Goal: Task Accomplishment & Management: Manage account settings

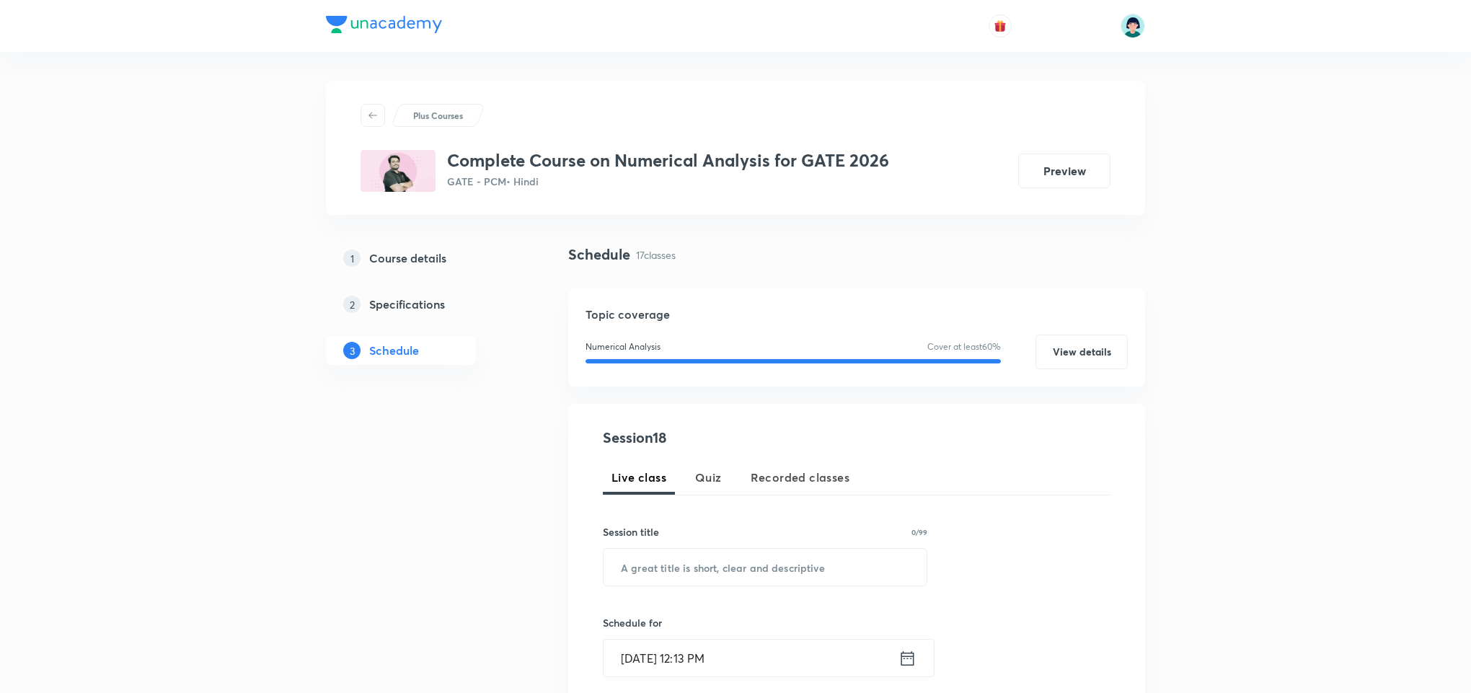
click at [667, 556] on input "text" at bounding box center [765, 567] width 323 height 37
paste input "Problem Session"
type input "Problem Session"
click at [669, 646] on input "[DATE] 12:13 PM" at bounding box center [751, 658] width 295 height 37
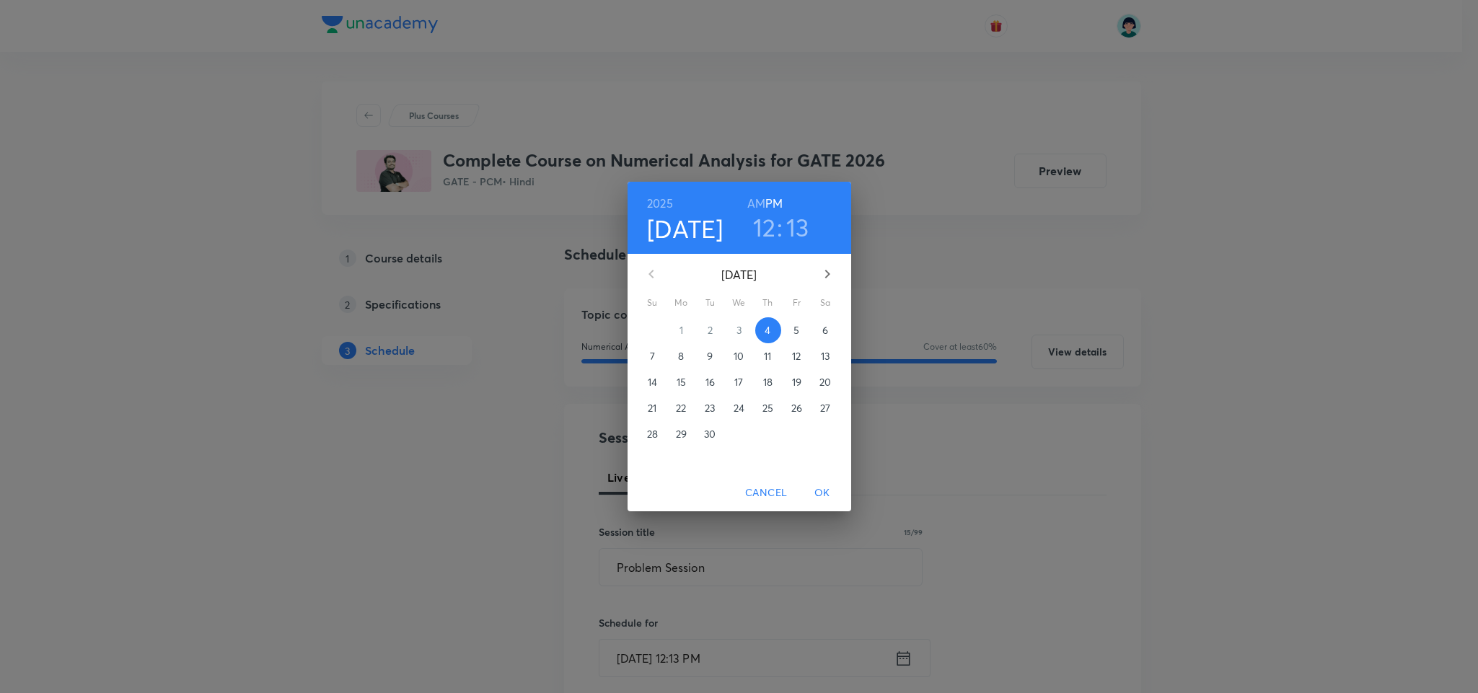
click at [757, 225] on h3 "12" at bounding box center [764, 227] width 23 height 30
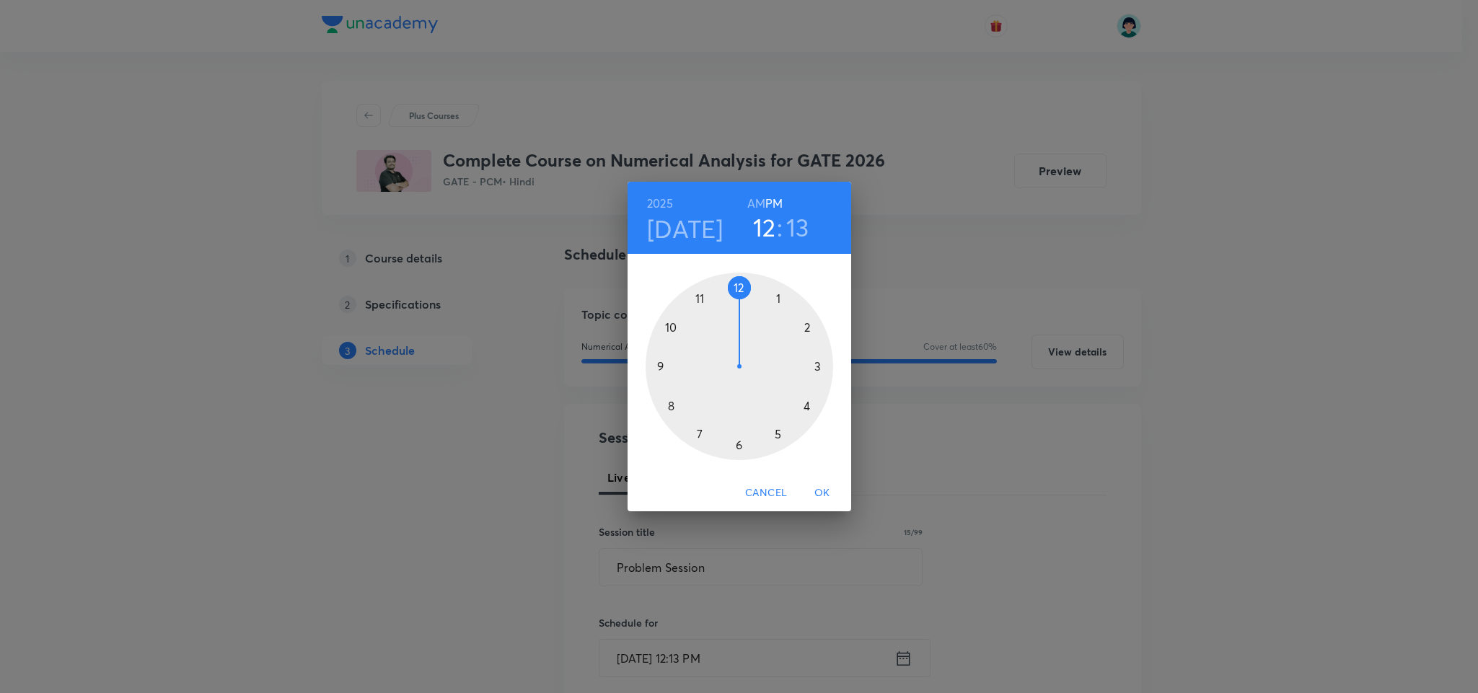
click at [671, 405] on div at bounding box center [740, 367] width 188 height 188
drag, startPoint x: 809, startPoint y: 343, endPoint x: 747, endPoint y: 292, distance: 80.5
click at [747, 292] on div at bounding box center [740, 367] width 188 height 188
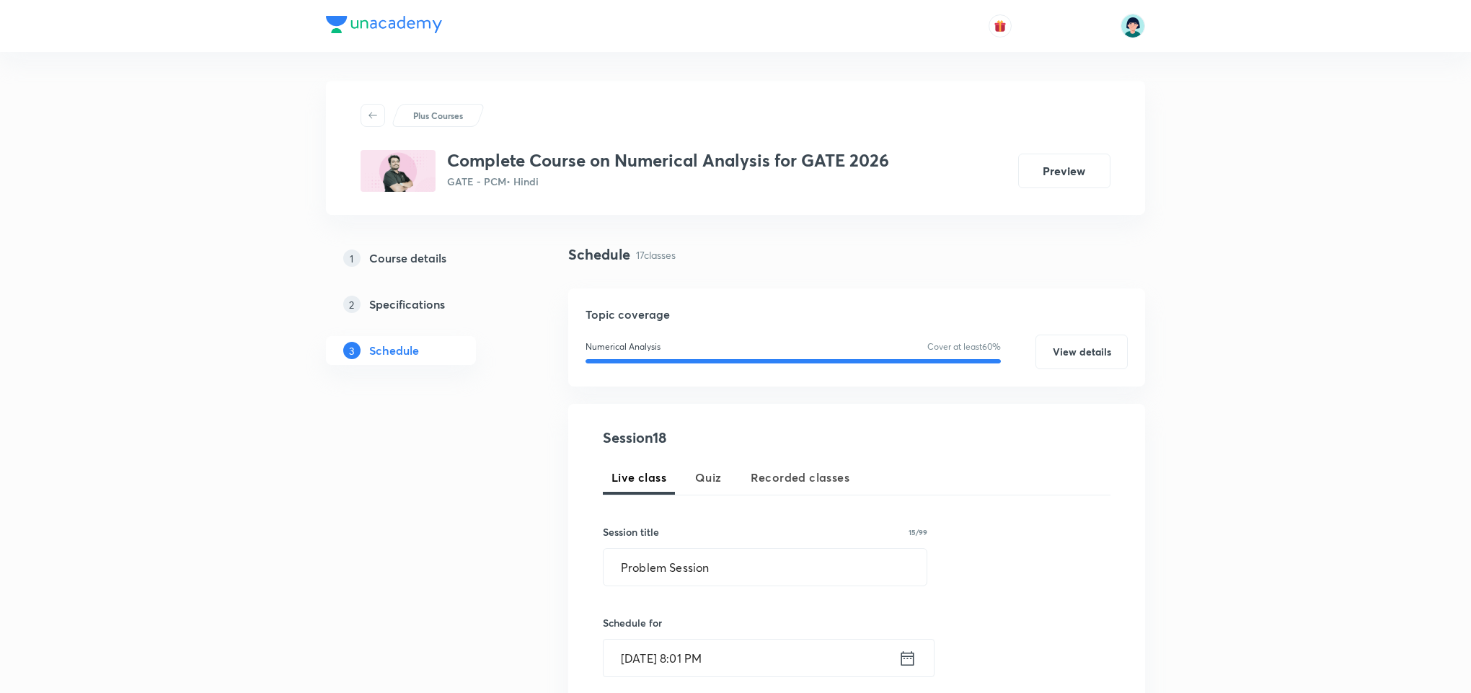
click at [964, 587] on div "Session 18 Live class Quiz Recorded classes Session title 15/99 Problem Session…" at bounding box center [857, 673] width 508 height 492
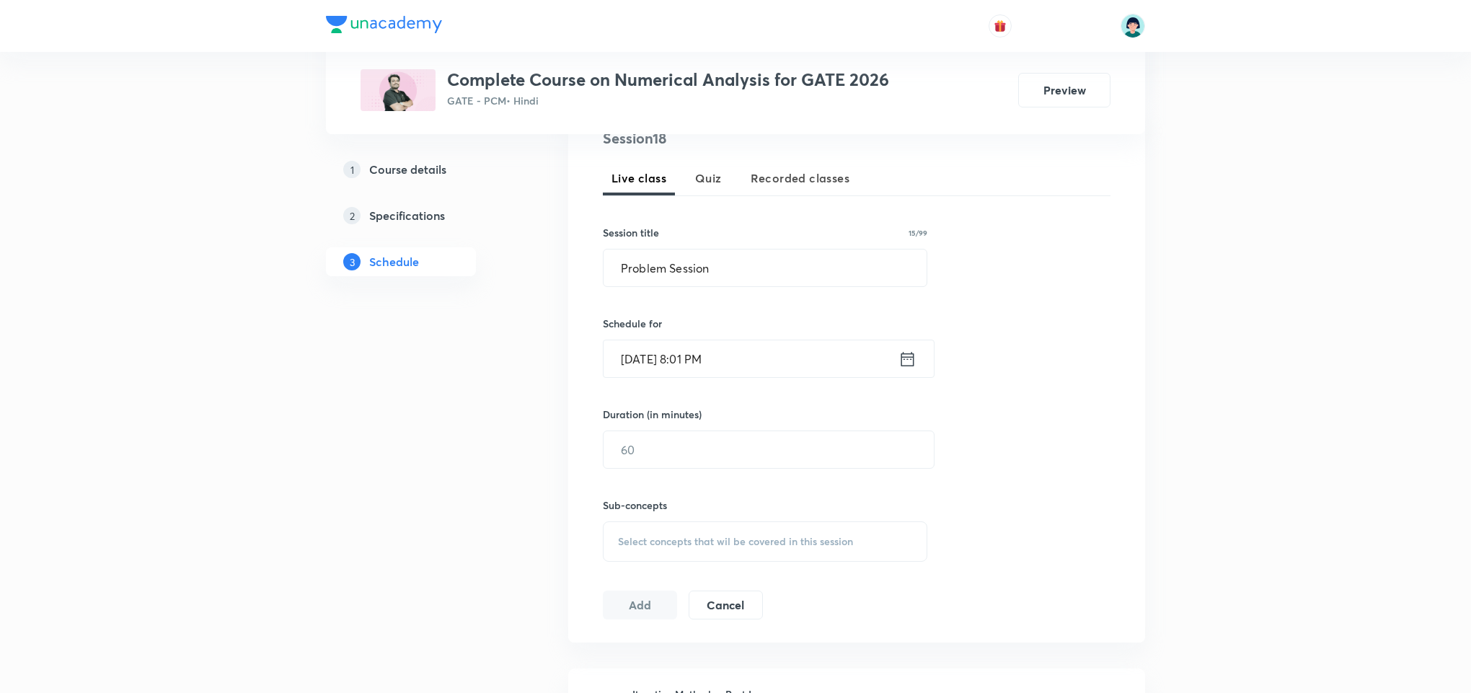
scroll to position [303, 0]
click at [723, 438] on input "text" at bounding box center [769, 446] width 330 height 37
type input "90"
click at [809, 558] on div "Select concepts that wil be covered in this session" at bounding box center [765, 538] width 325 height 40
click at [700, 682] on div "Runge Kutta Order 4 Covered previously" at bounding box center [765, 706] width 323 height 48
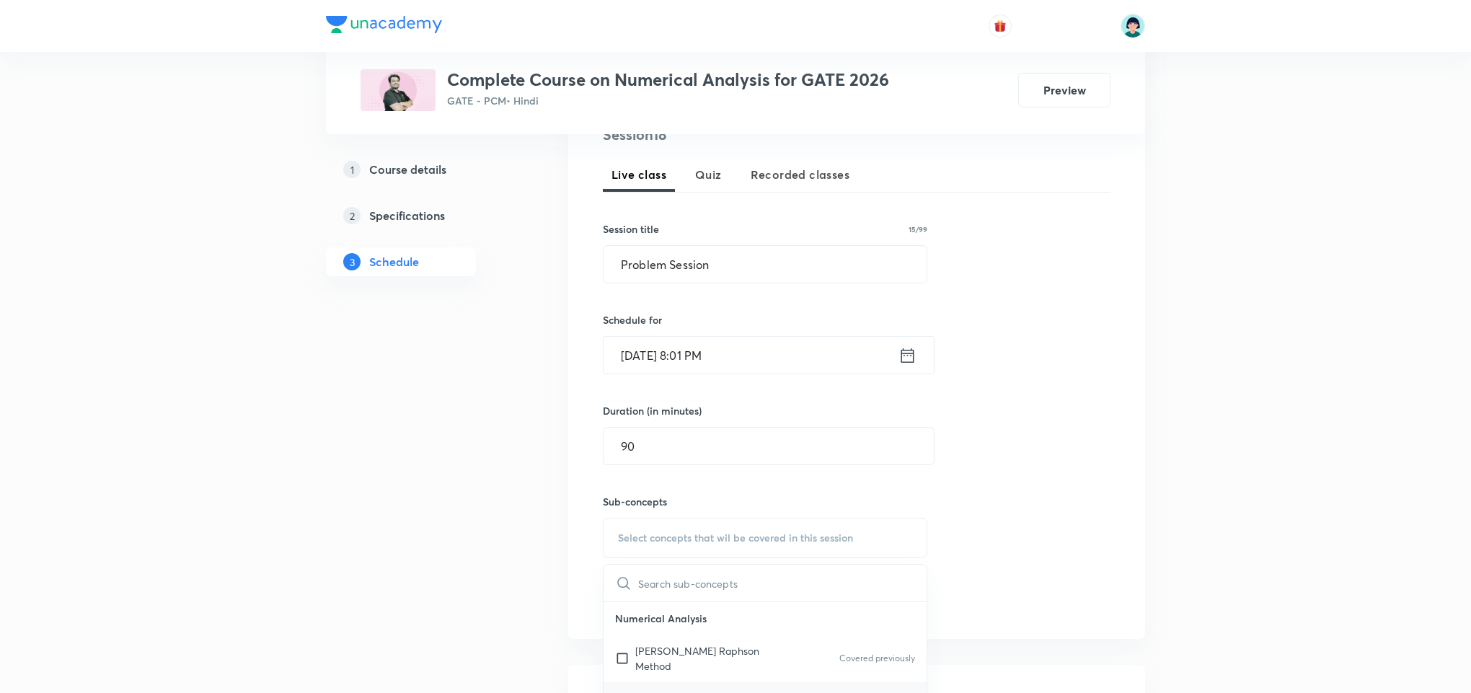
checkbox input "true"
click at [1030, 451] on div "Session 18 Live class Quiz Recorded classes Session title 15/99 Problem Session…" at bounding box center [857, 378] width 508 height 509
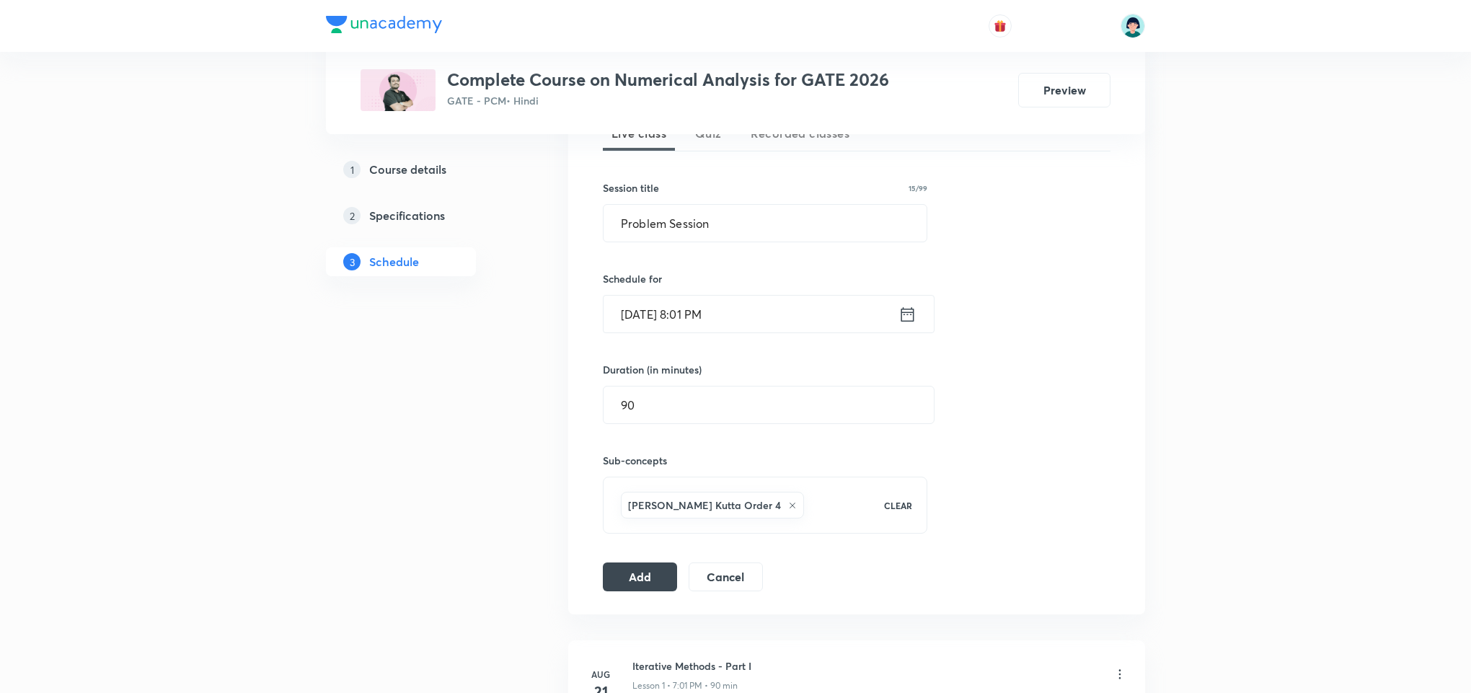
scroll to position [346, 0]
click at [649, 569] on button "Add" at bounding box center [640, 573] width 74 height 29
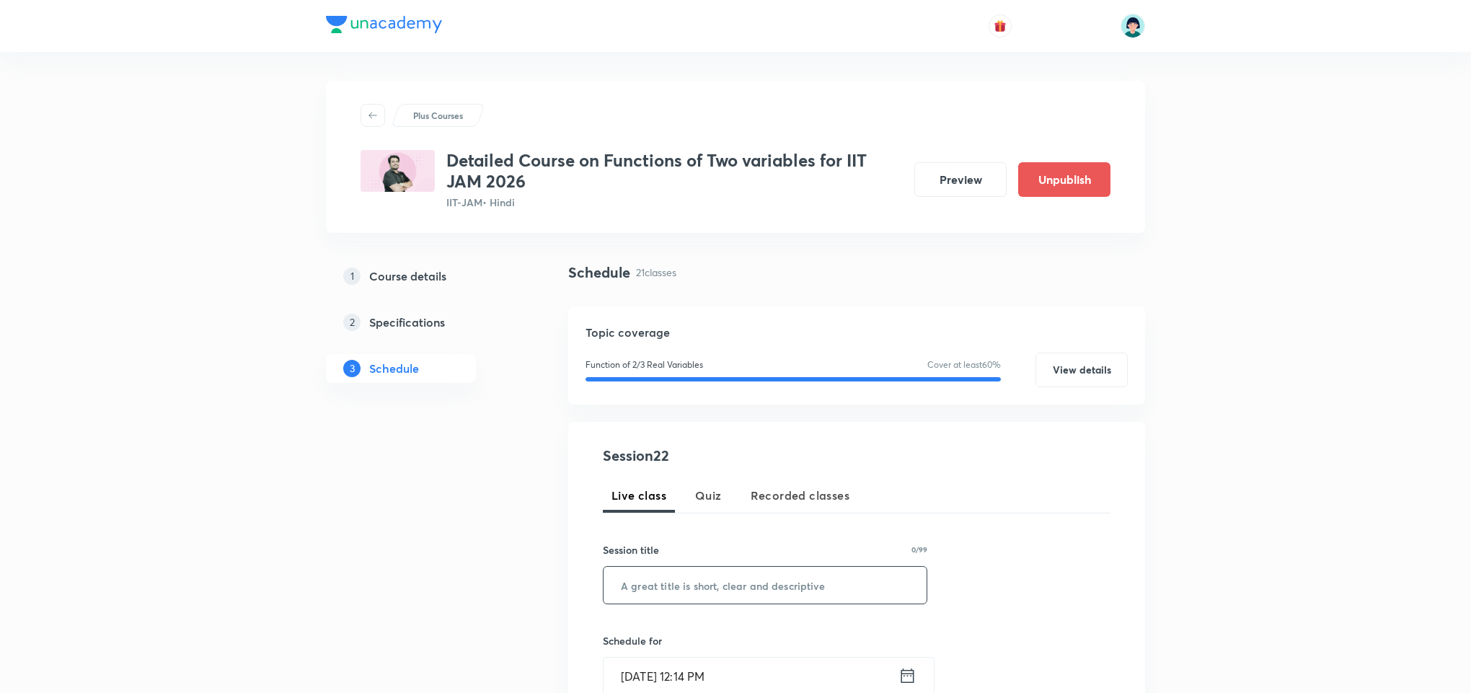
click at [704, 599] on input "text" at bounding box center [765, 585] width 323 height 37
paste input "Chain Rule"
type input "Chain Rule"
click at [658, 671] on input "Sep 4, 2025, 12:14 PM" at bounding box center [751, 676] width 295 height 37
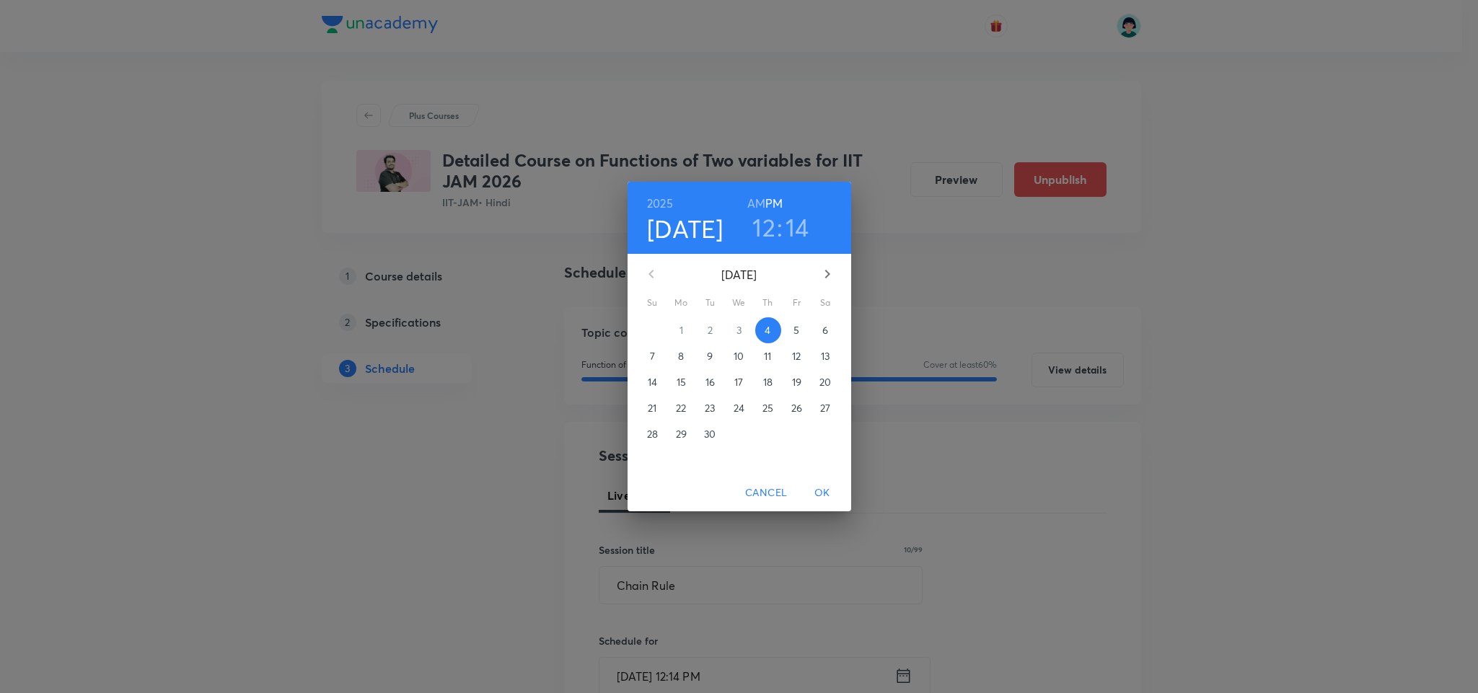
click at [766, 232] on h3 "12" at bounding box center [763, 227] width 23 height 30
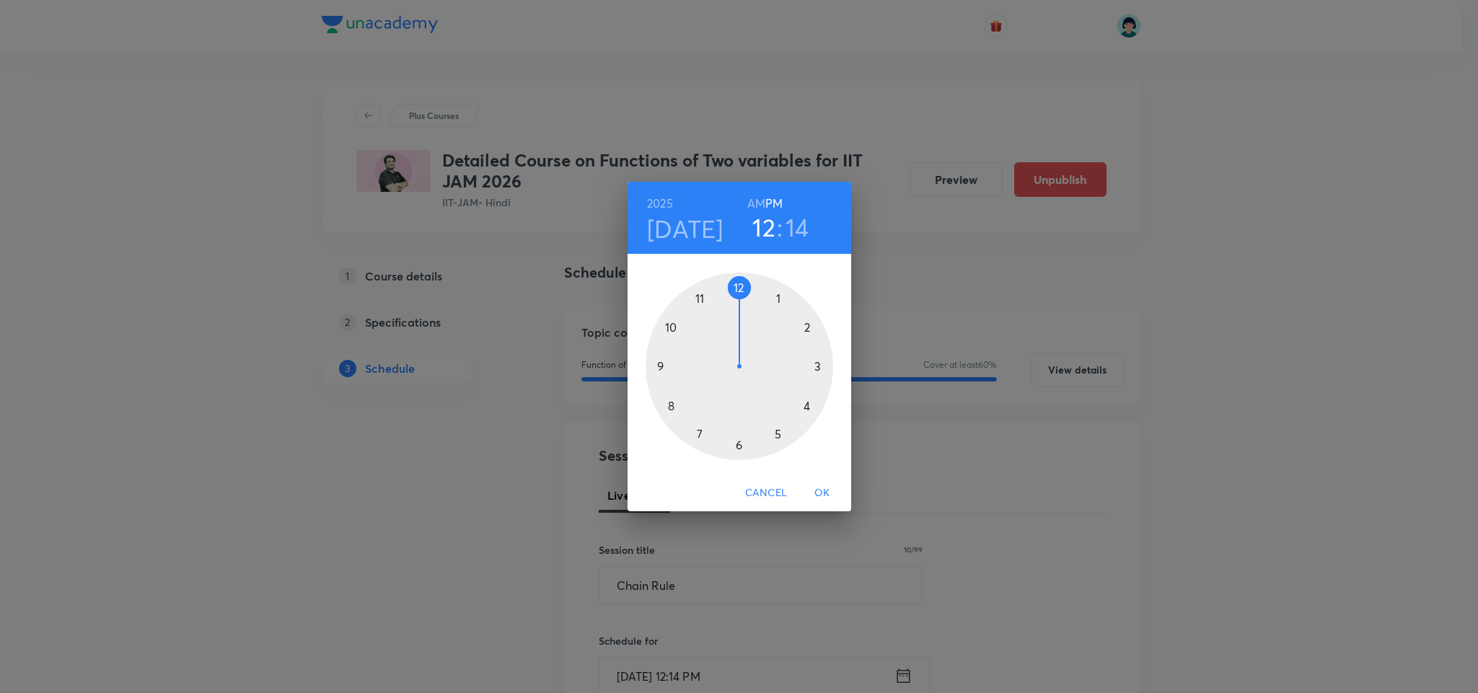
click at [736, 441] on div at bounding box center [740, 367] width 188 height 188
click at [739, 446] on div at bounding box center [740, 367] width 188 height 188
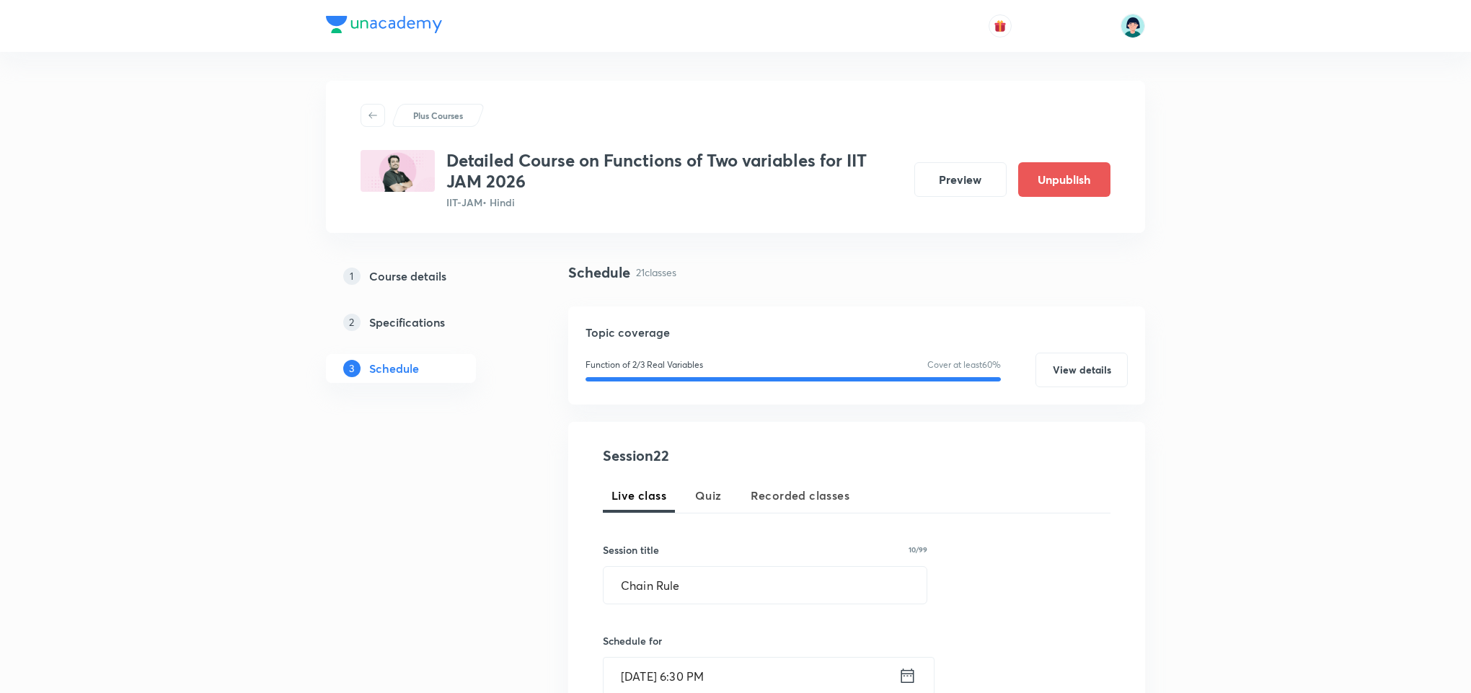
click at [1042, 573] on div "Session 22 Live class Quiz Recorded classes Session title 10/99 Chain Rule ​ Sc…" at bounding box center [857, 691] width 508 height 492
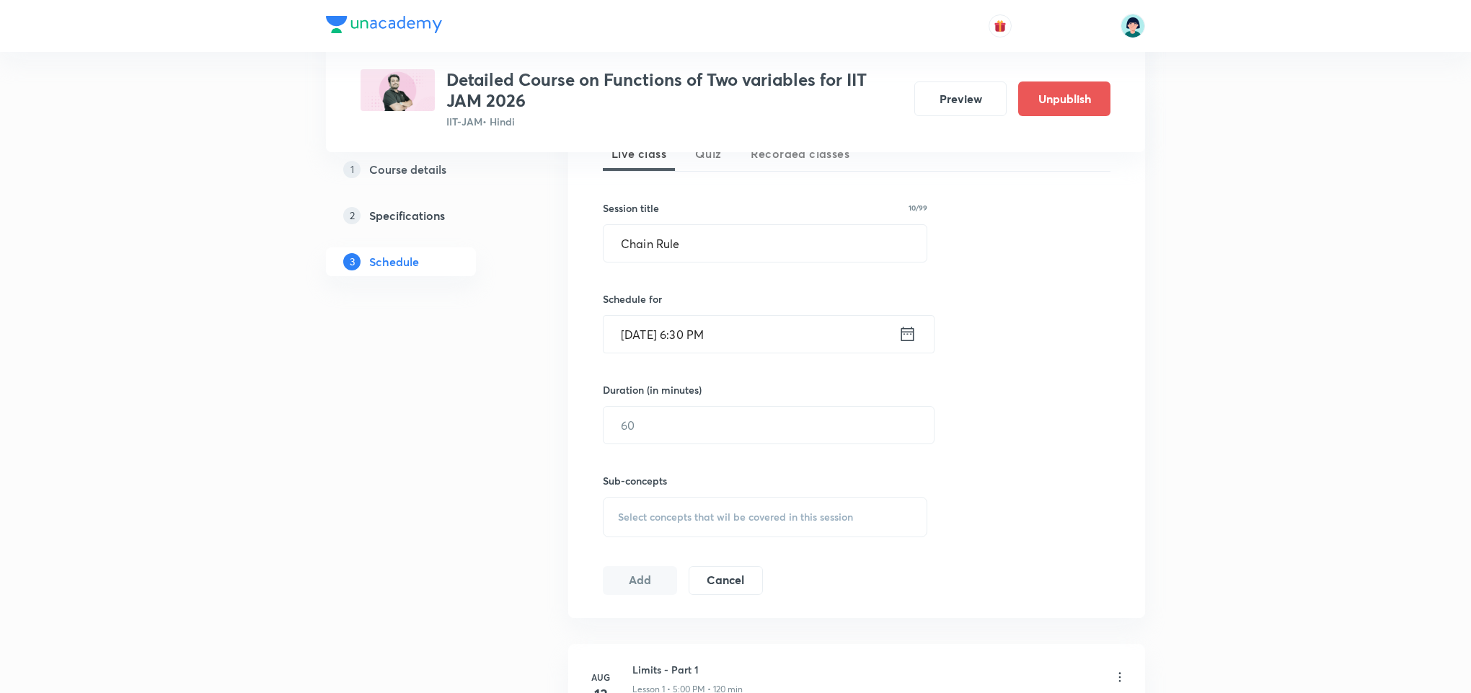
scroll to position [346, 0]
click at [693, 440] on div "​" at bounding box center [769, 421] width 332 height 38
click at [729, 439] on input "text" at bounding box center [769, 420] width 330 height 37
type input "90"
click at [804, 515] on span "Select concepts that wil be covered in this session" at bounding box center [735, 513] width 235 height 12
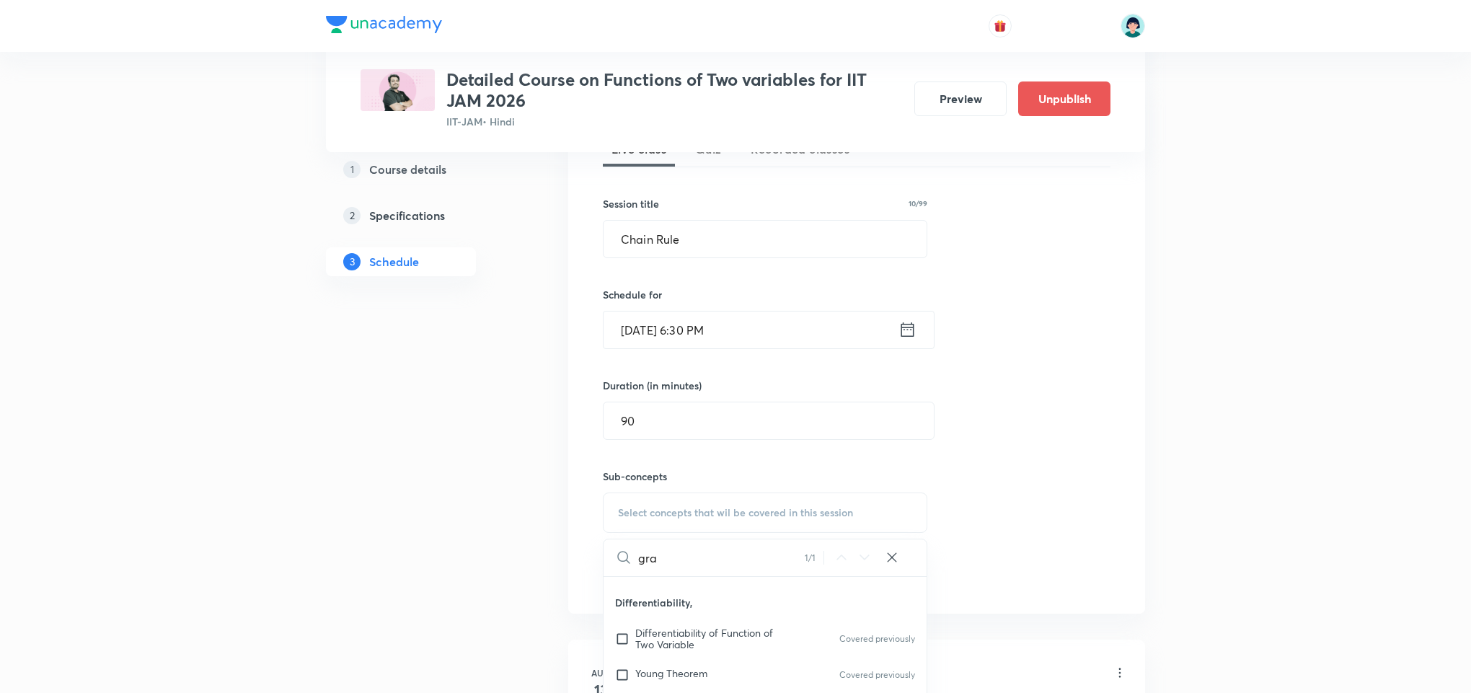
scroll to position [270, 0]
type input "gradien"
click at [680, 661] on span "Schwarz Theorem" at bounding box center [697, 666] width 125 height 14
checkbox input "true"
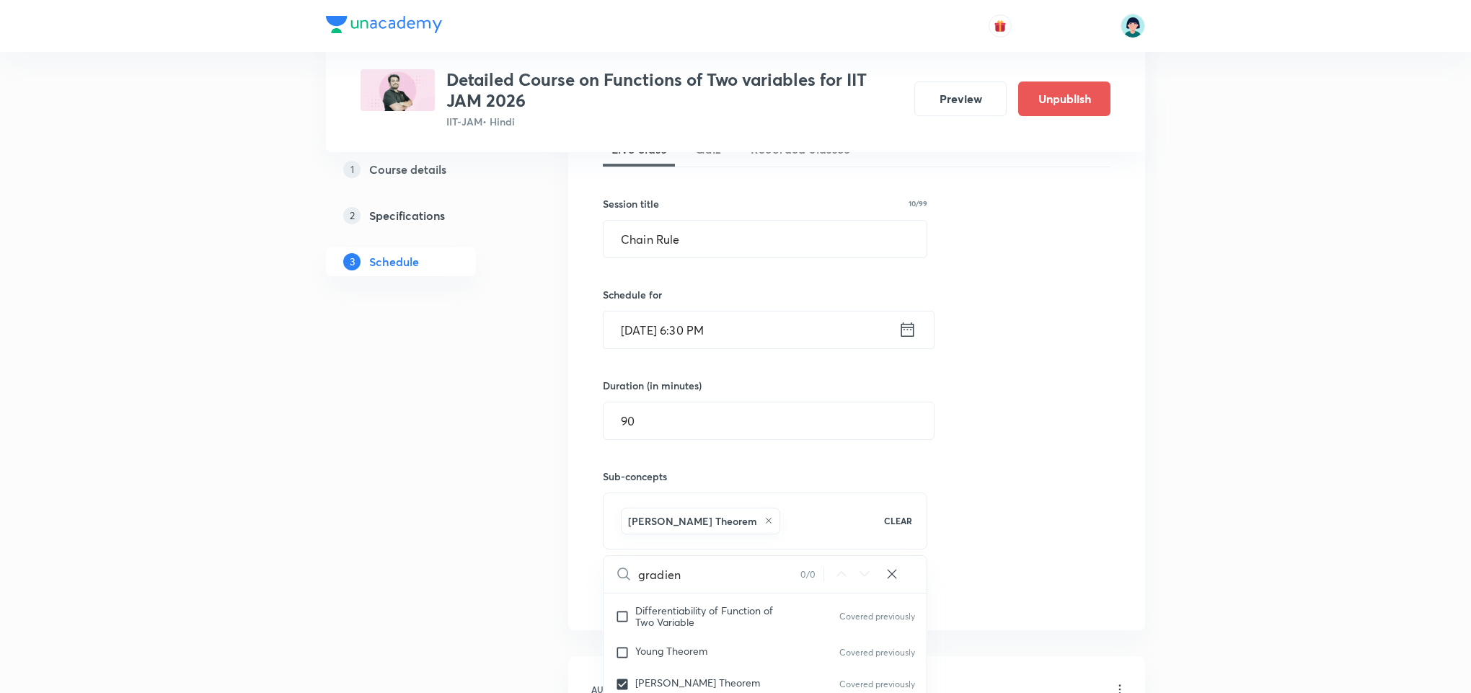
click at [1106, 449] on div "Session 22 Live class Quiz Recorded classes Session title 10/99 Chain Rule ​ Sc…" at bounding box center [857, 353] width 508 height 509
click at [654, 587] on button "Add" at bounding box center [640, 591] width 74 height 29
click at [796, 82] on h3 "Detailed Course on Functions of Two variables for IIT JAM 2026" at bounding box center [674, 90] width 457 height 42
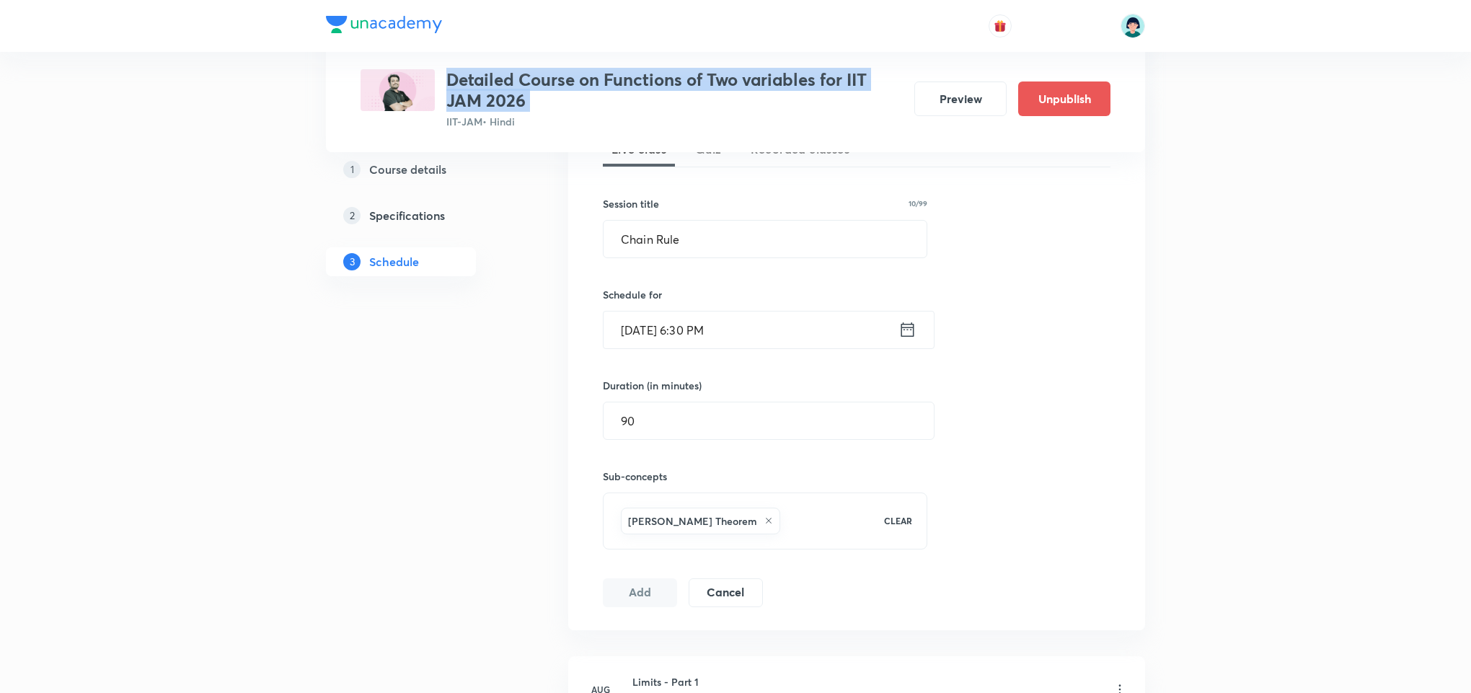
click at [796, 82] on h3 "Detailed Course on Functions of Two variables for IIT JAM 2026" at bounding box center [674, 90] width 457 height 42
drag, startPoint x: 796, startPoint y: 82, endPoint x: 775, endPoint y: 97, distance: 26.4
click at [775, 97] on h3 "Detailed Course on Functions of Two variables for IIT JAM 2026" at bounding box center [674, 90] width 457 height 42
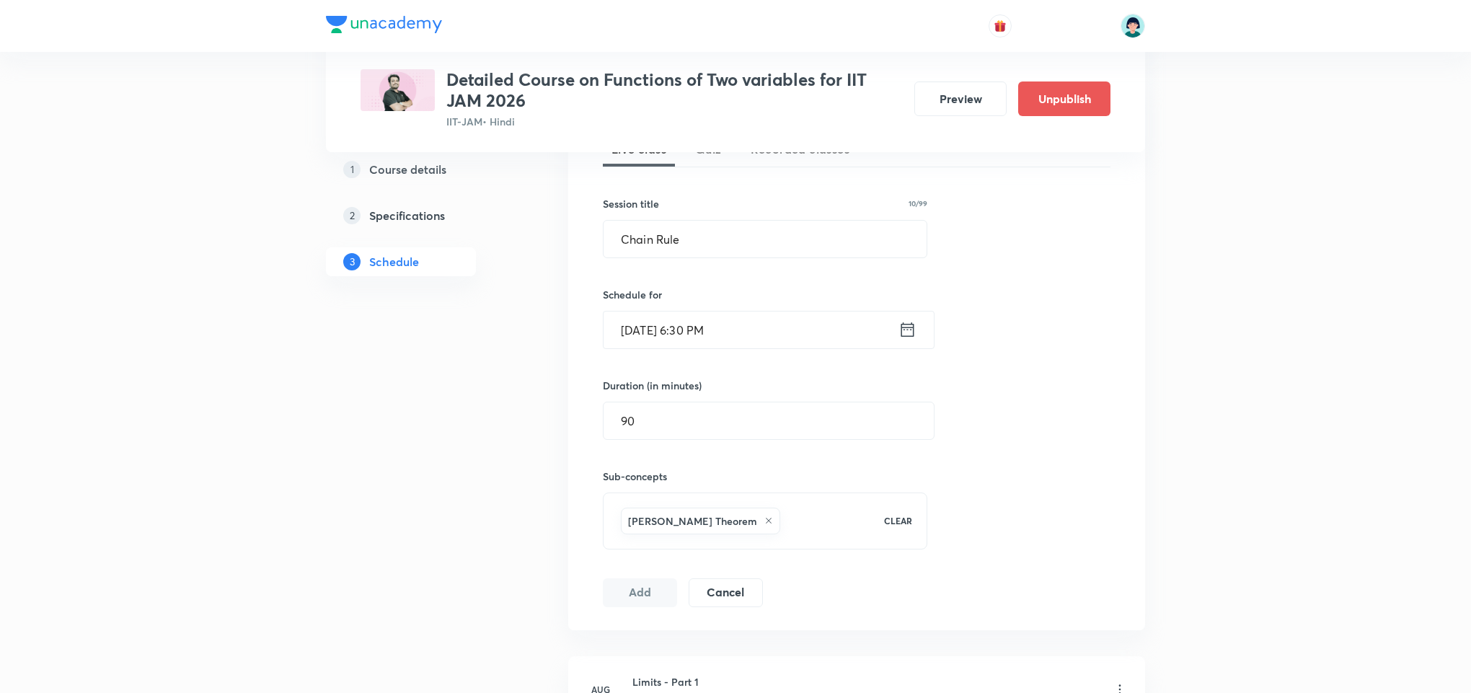
click at [775, 97] on h3 "Detailed Course on Functions of Two variables for IIT JAM 2026" at bounding box center [674, 90] width 457 height 42
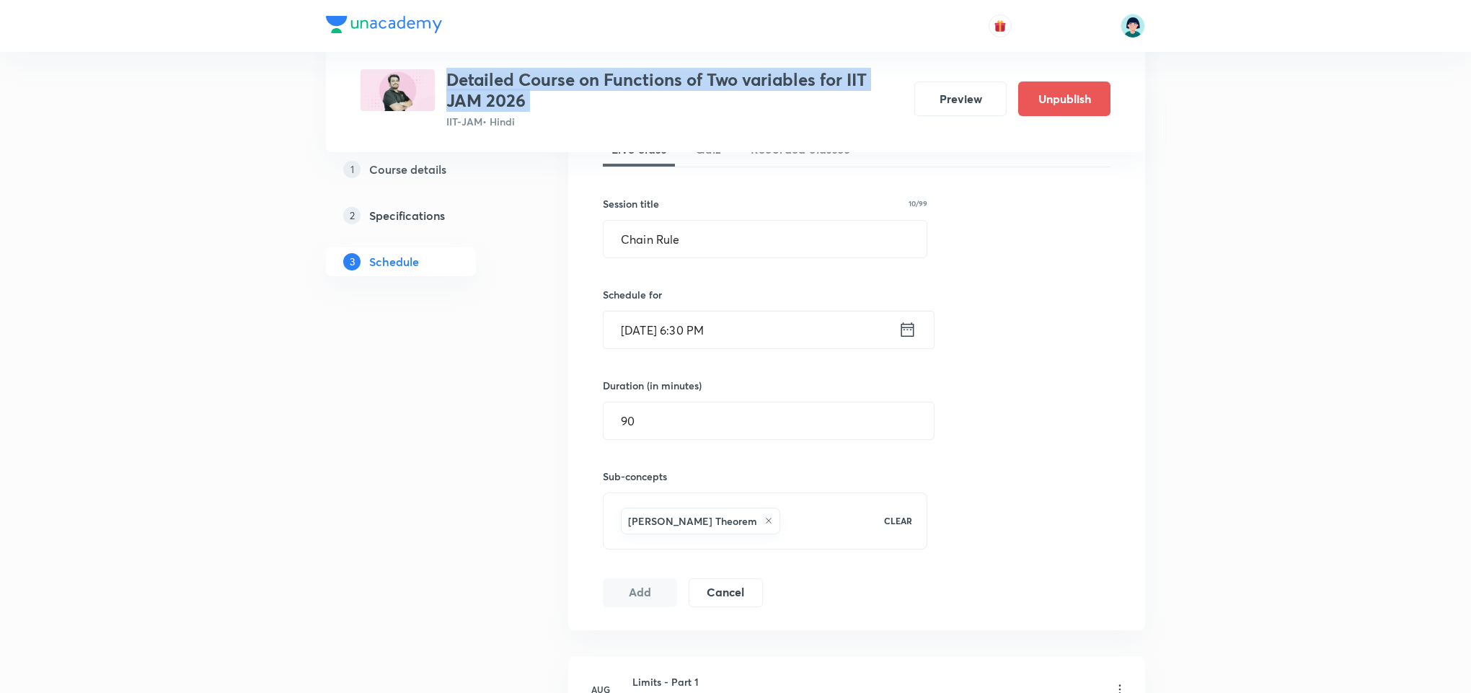
click at [775, 97] on h3 "Detailed Course on Functions of Two variables for IIT JAM 2026" at bounding box center [674, 90] width 457 height 42
drag, startPoint x: 775, startPoint y: 97, endPoint x: 760, endPoint y: 137, distance: 42.2
click at [760, 137] on div "Plus Courses Detailed Course on Functions of Two variables for IIT JAM 2026 IIT…" at bounding box center [735, 76] width 819 height 152
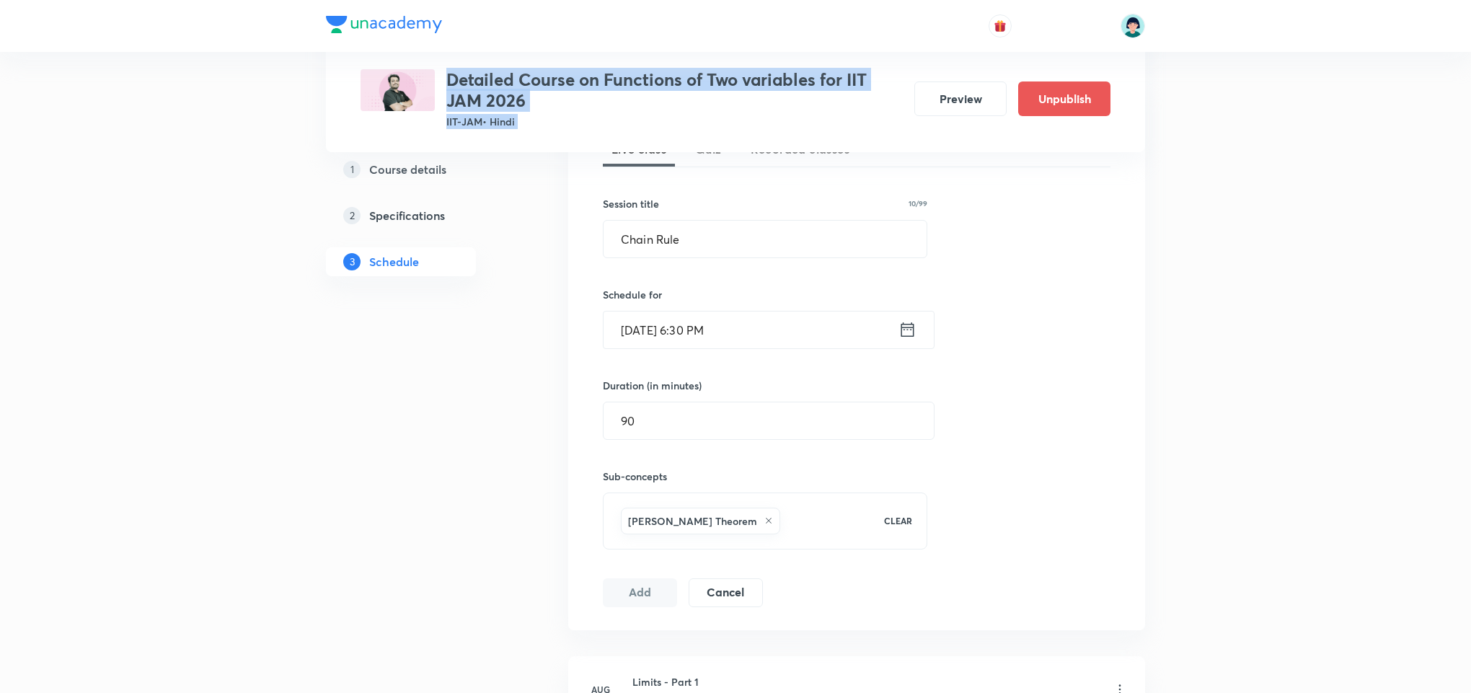
drag, startPoint x: 760, startPoint y: 137, endPoint x: 726, endPoint y: 87, distance: 60.6
click at [726, 87] on div "Plus Courses Detailed Course on Functions of Two variables for IIT JAM 2026 IIT…" at bounding box center [735, 76] width 819 height 152
click at [726, 87] on h3 "Detailed Course on Functions of Two variables for IIT JAM 2026" at bounding box center [674, 90] width 457 height 42
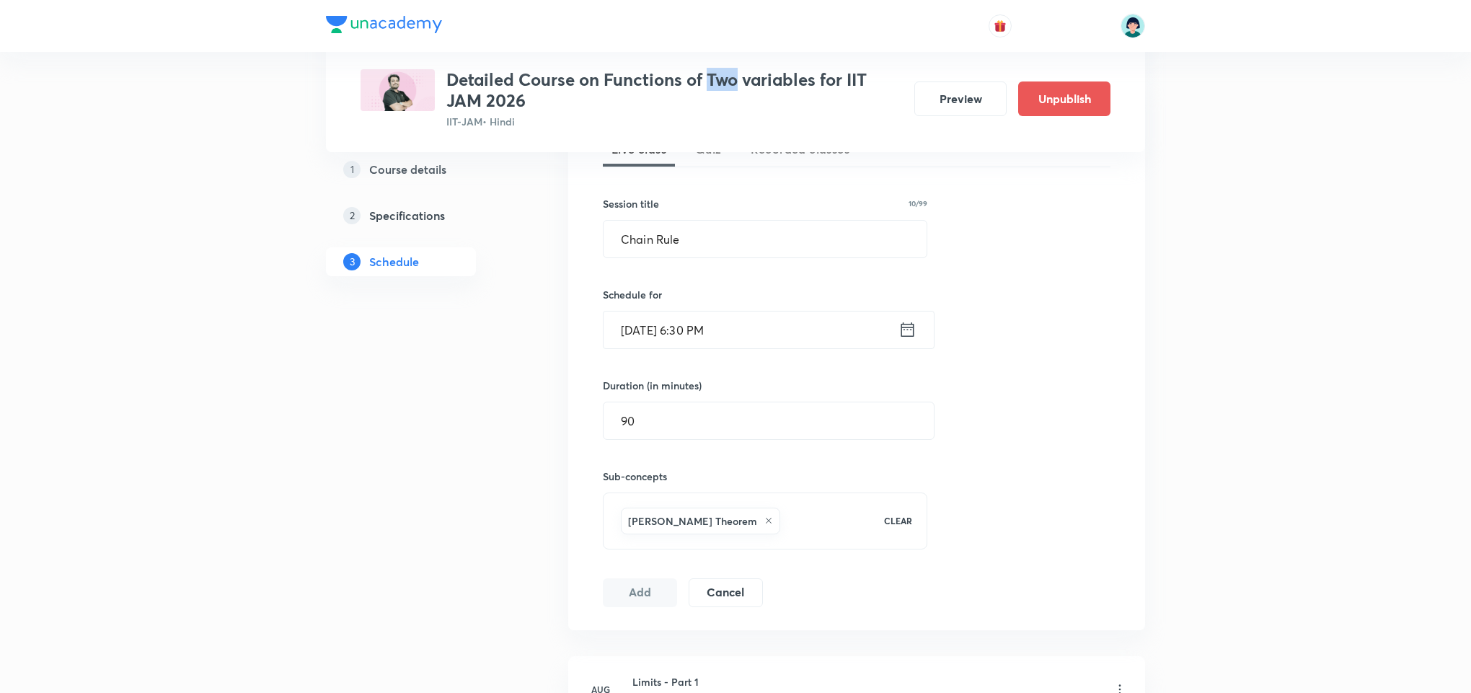
click at [726, 87] on h3 "Detailed Course on Functions of Two variables for IIT JAM 2026" at bounding box center [674, 90] width 457 height 42
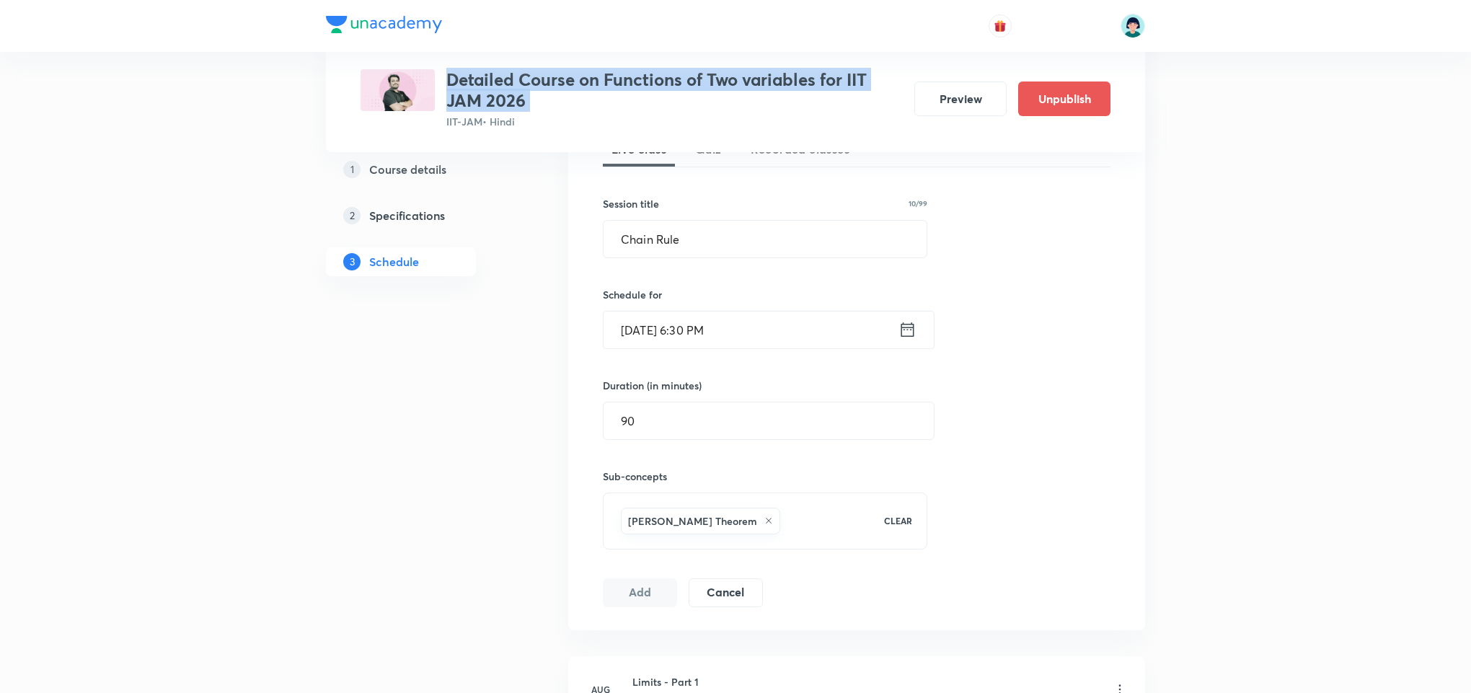
drag, startPoint x: 726, startPoint y: 87, endPoint x: 691, endPoint y: 120, distance: 47.5
click at [691, 120] on div "Detailed Course on Functions of Two variables for IIT JAM 2026 IIT-JAM • Hindi" at bounding box center [674, 99] width 457 height 60
click at [691, 120] on p "IIT-JAM • Hindi" at bounding box center [674, 121] width 457 height 15
drag, startPoint x: 691, startPoint y: 120, endPoint x: 661, endPoint y: 91, distance: 41.8
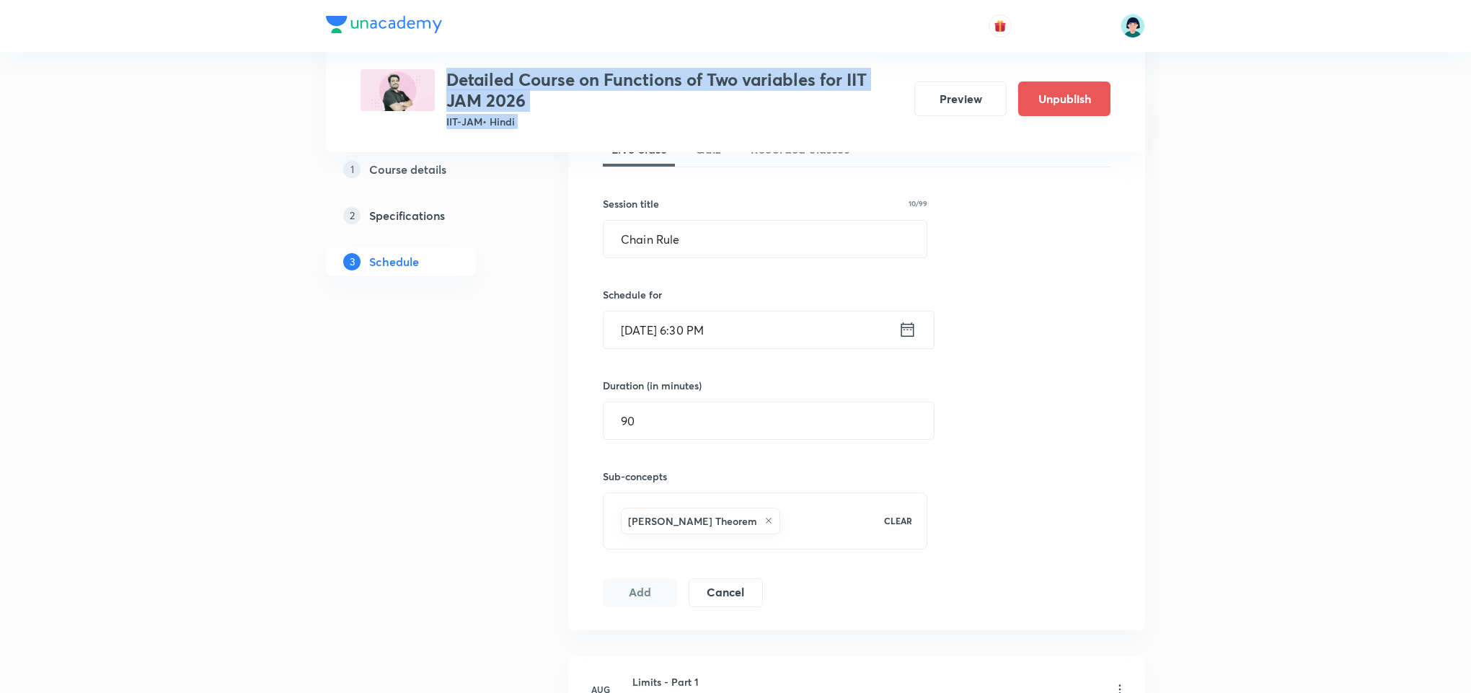
click at [661, 91] on div "Detailed Course on Functions of Two variables for IIT JAM 2026 IIT-JAM • Hindi" at bounding box center [674, 99] width 457 height 60
click at [661, 91] on h3 "Detailed Course on Functions of Two variables for IIT JAM 2026" at bounding box center [674, 90] width 457 height 42
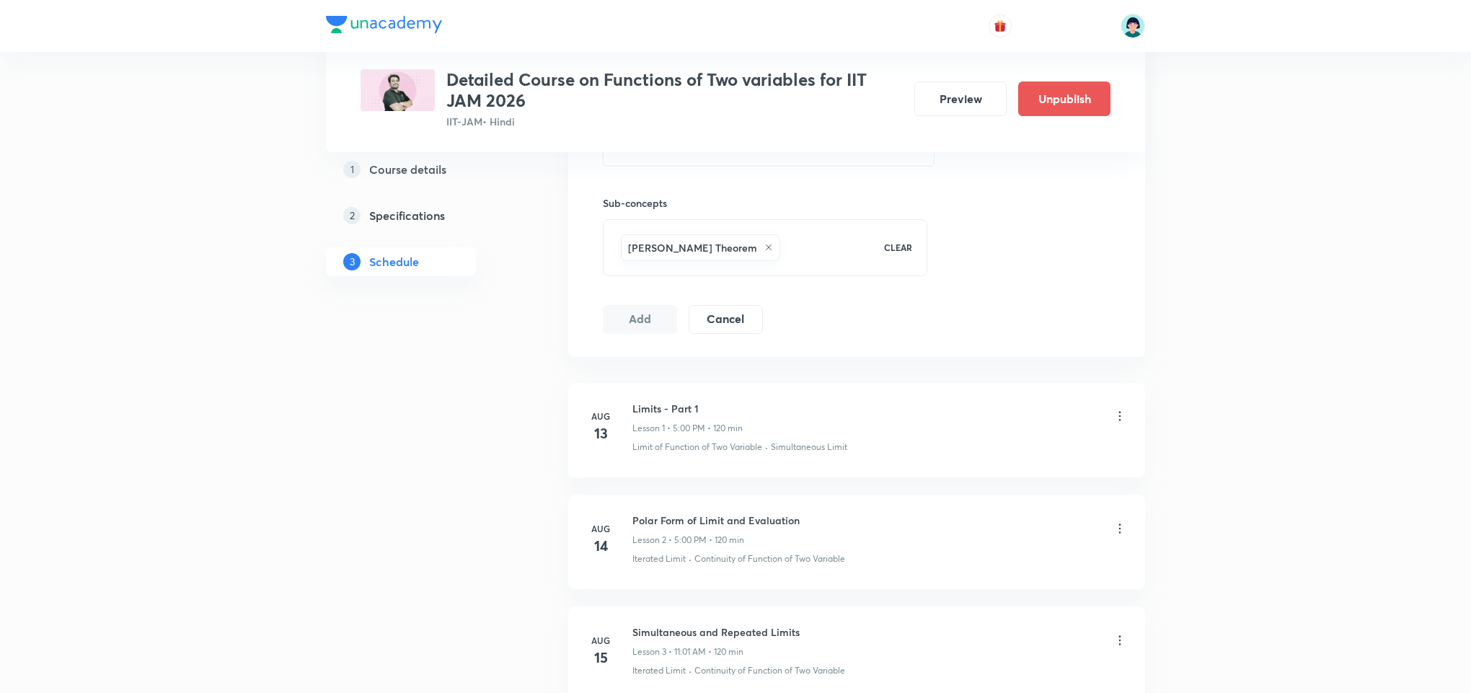
scroll to position [652, 0]
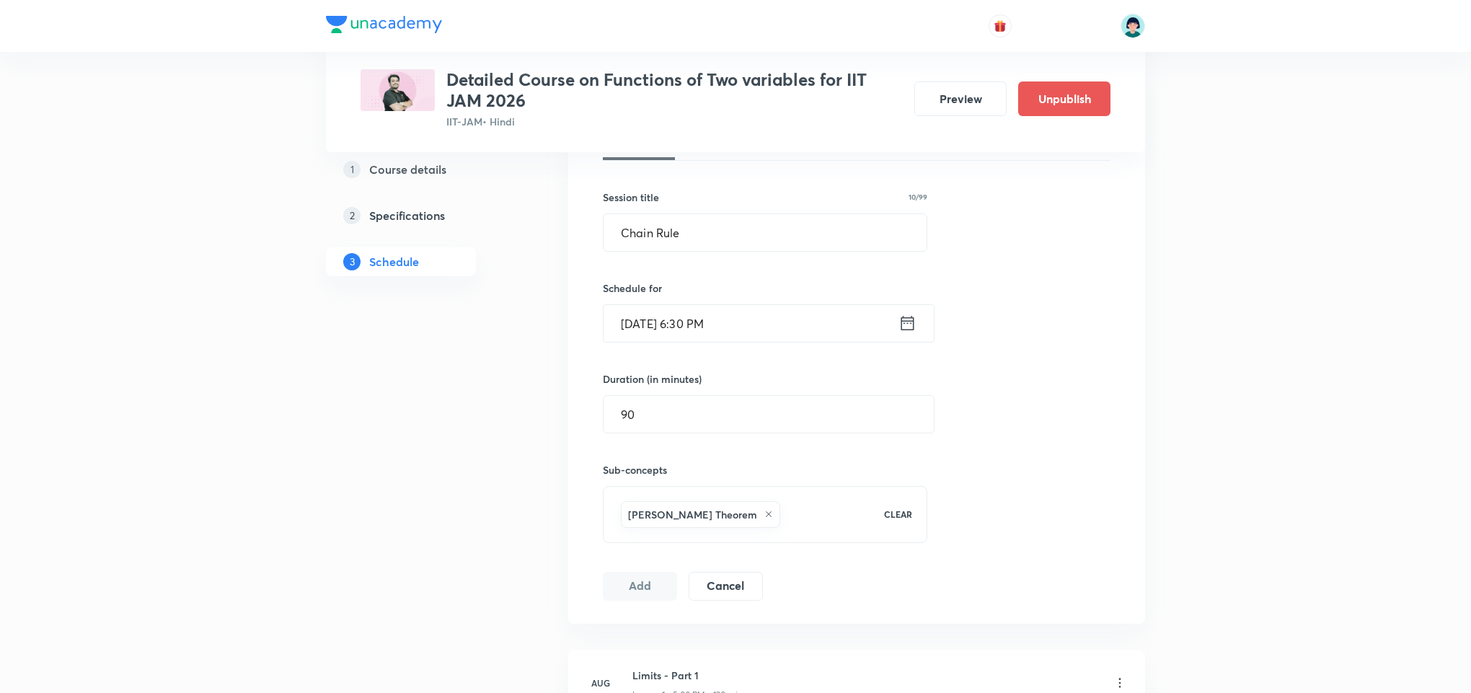
scroll to position [349, 0]
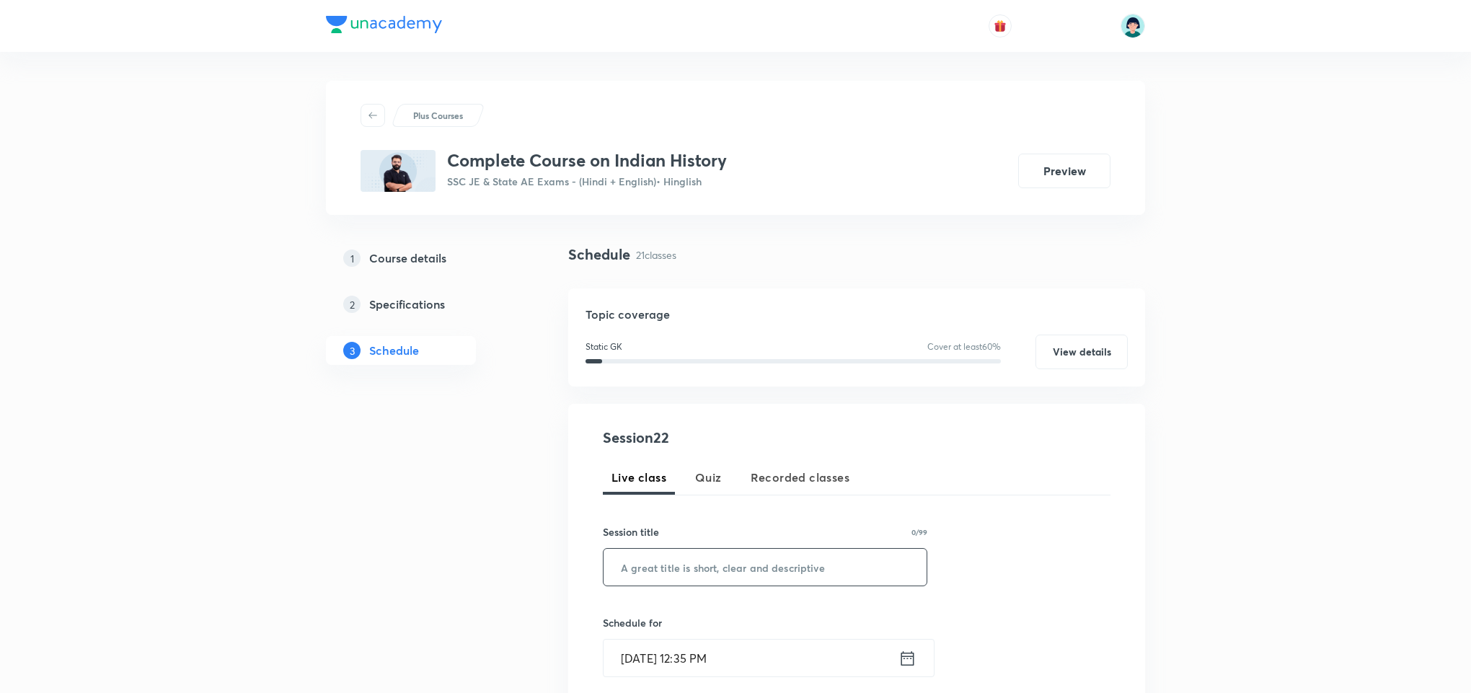
click at [695, 555] on input "text" at bounding box center [765, 567] width 323 height 37
paste input "Indian history part 1"
click at [661, 572] on input "Indian history part 1" at bounding box center [765, 567] width 323 height 37
type input "Indian History Part 1"
click at [641, 664] on input "Sep 4, 2025, 12:35 PM" at bounding box center [751, 658] width 295 height 37
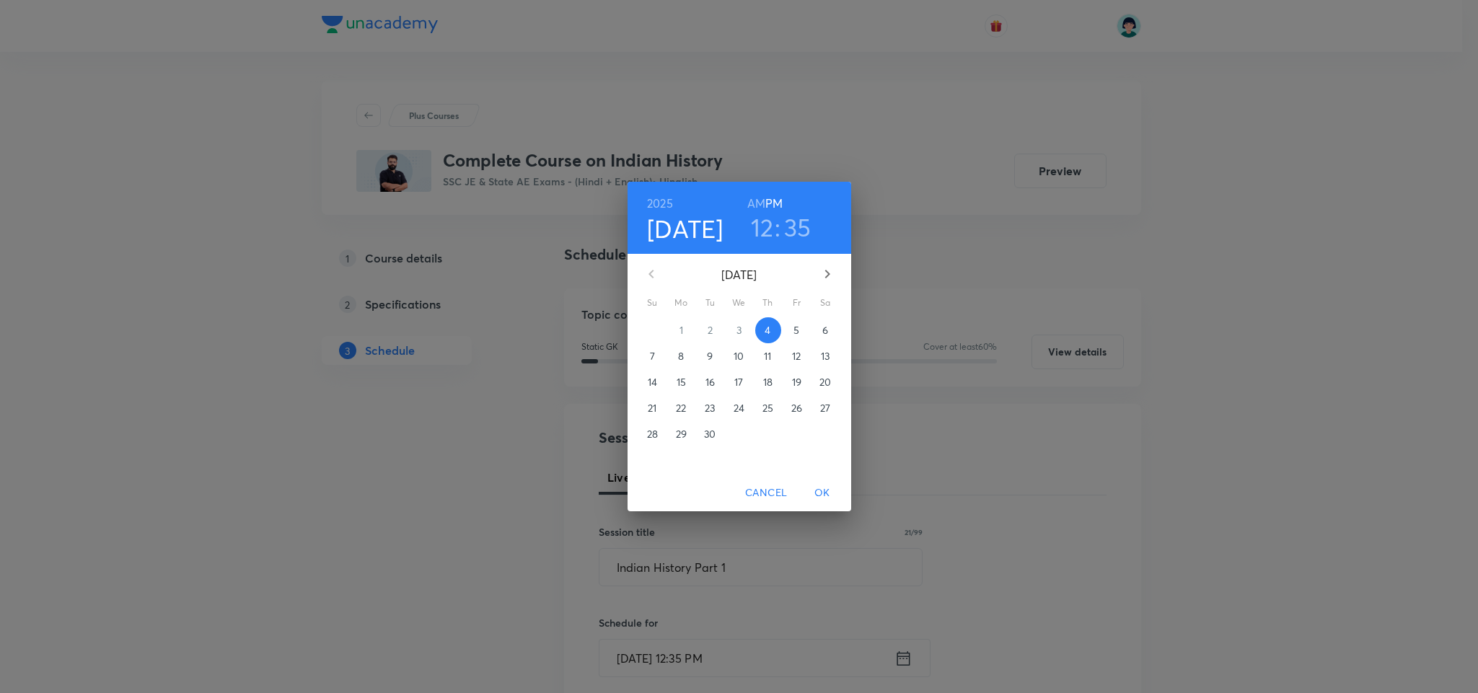
click at [749, 208] on h6 "AM" at bounding box center [756, 203] width 18 height 20
click at [766, 236] on h3 "12" at bounding box center [762, 227] width 23 height 30
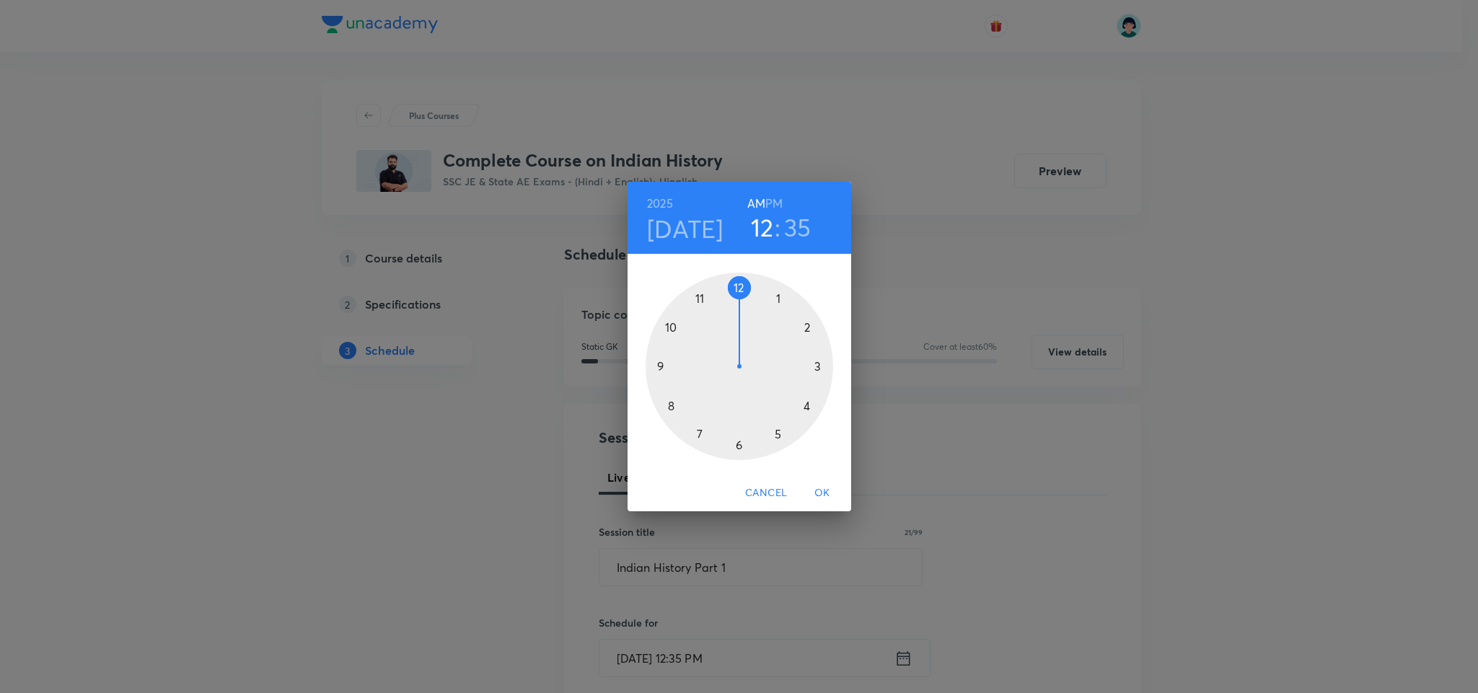
click at [671, 320] on div at bounding box center [740, 367] width 188 height 188
click at [740, 284] on div at bounding box center [740, 367] width 188 height 188
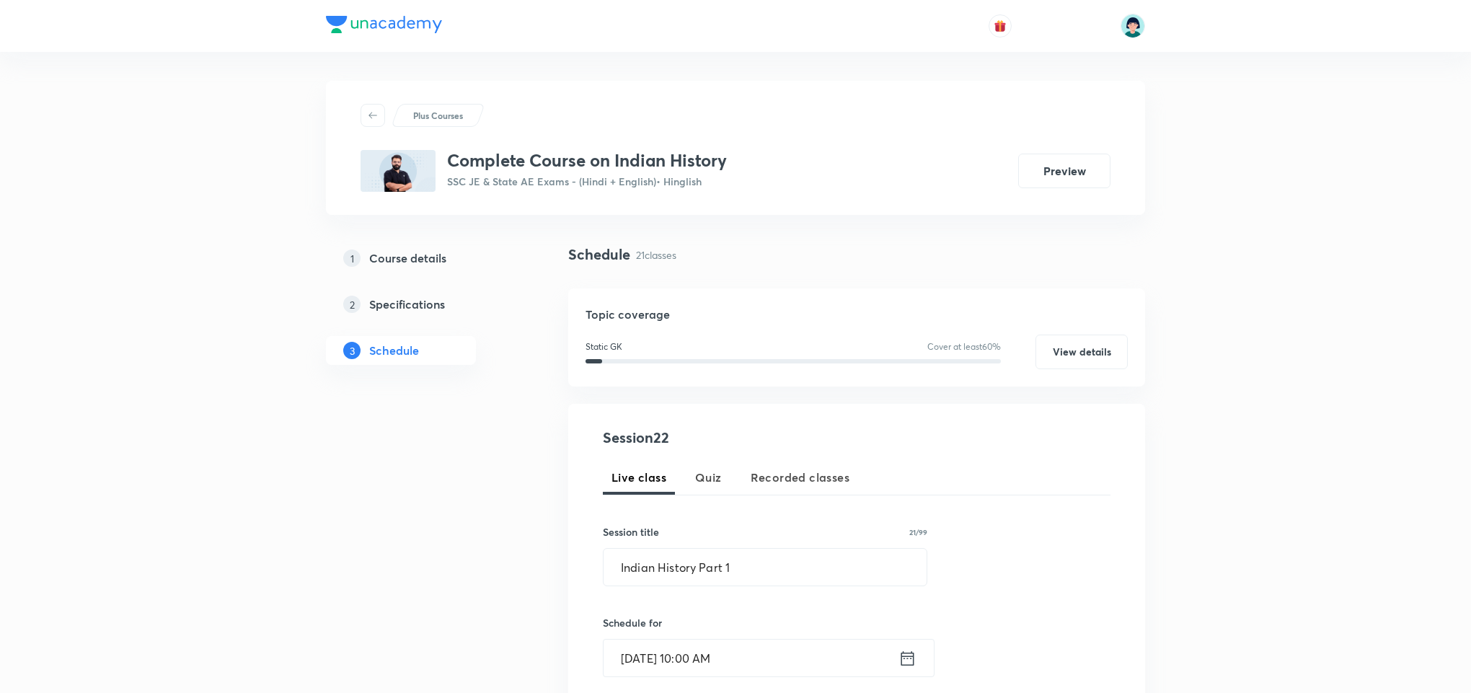
click at [710, 650] on input "Sep 4, 2025, 10:00 AM" at bounding box center [751, 658] width 295 height 37
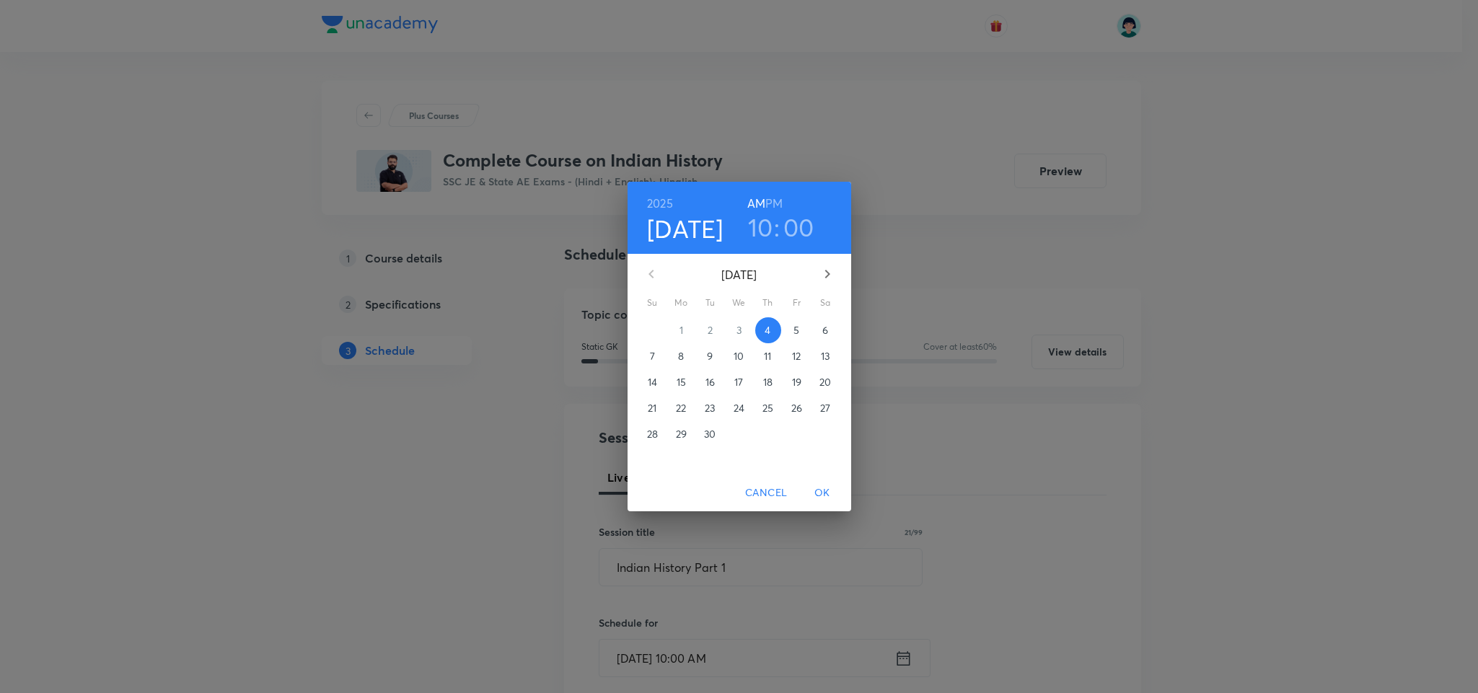
click at [786, 216] on h3 "00" at bounding box center [798, 227] width 31 height 30
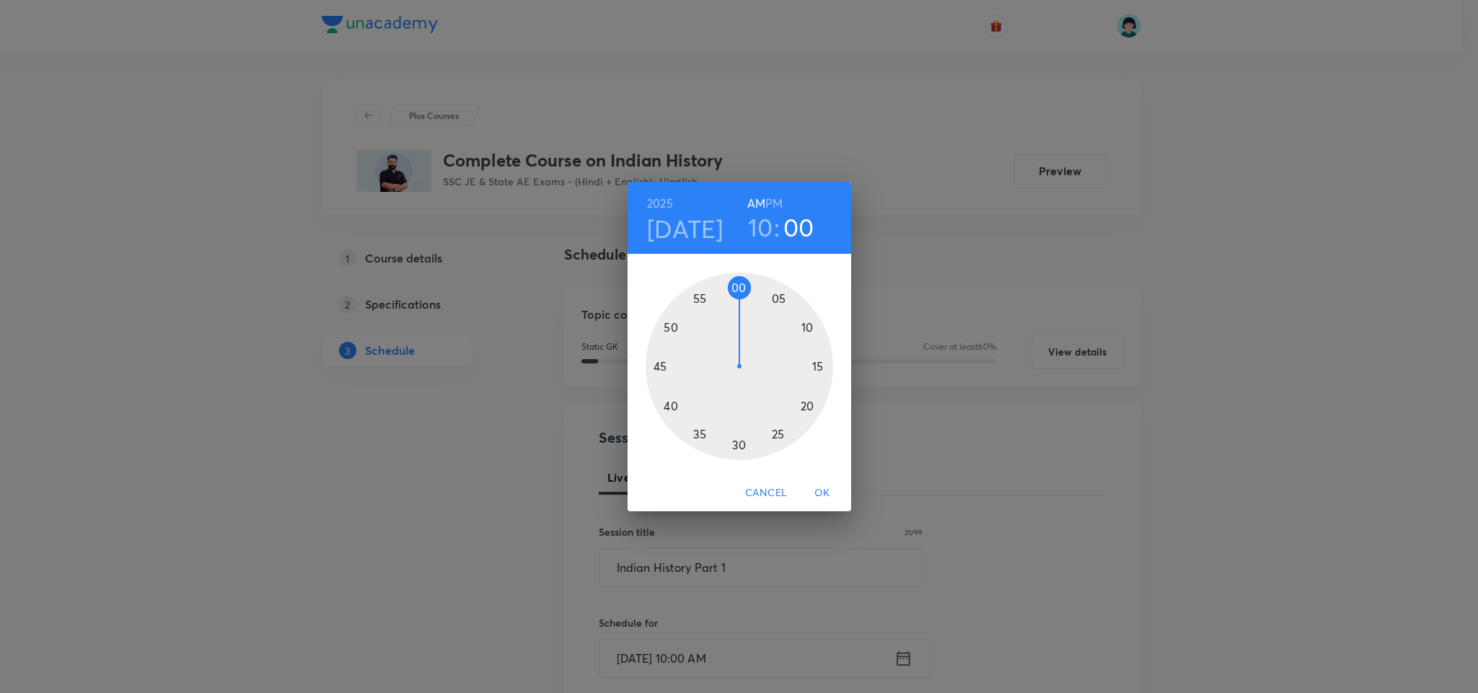
click at [738, 283] on div at bounding box center [740, 367] width 188 height 188
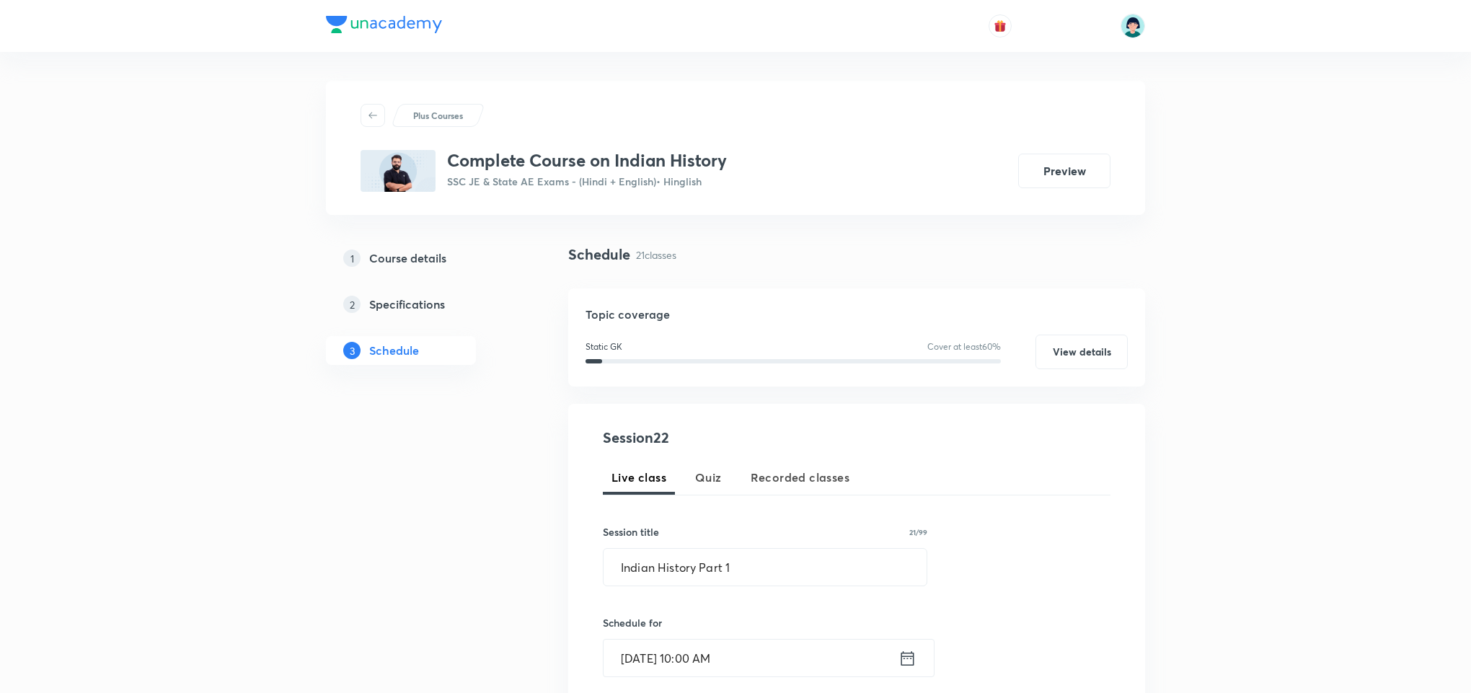
click at [723, 659] on input "Sep 4, 2025, 10:00 AM" at bounding box center [751, 658] width 295 height 37
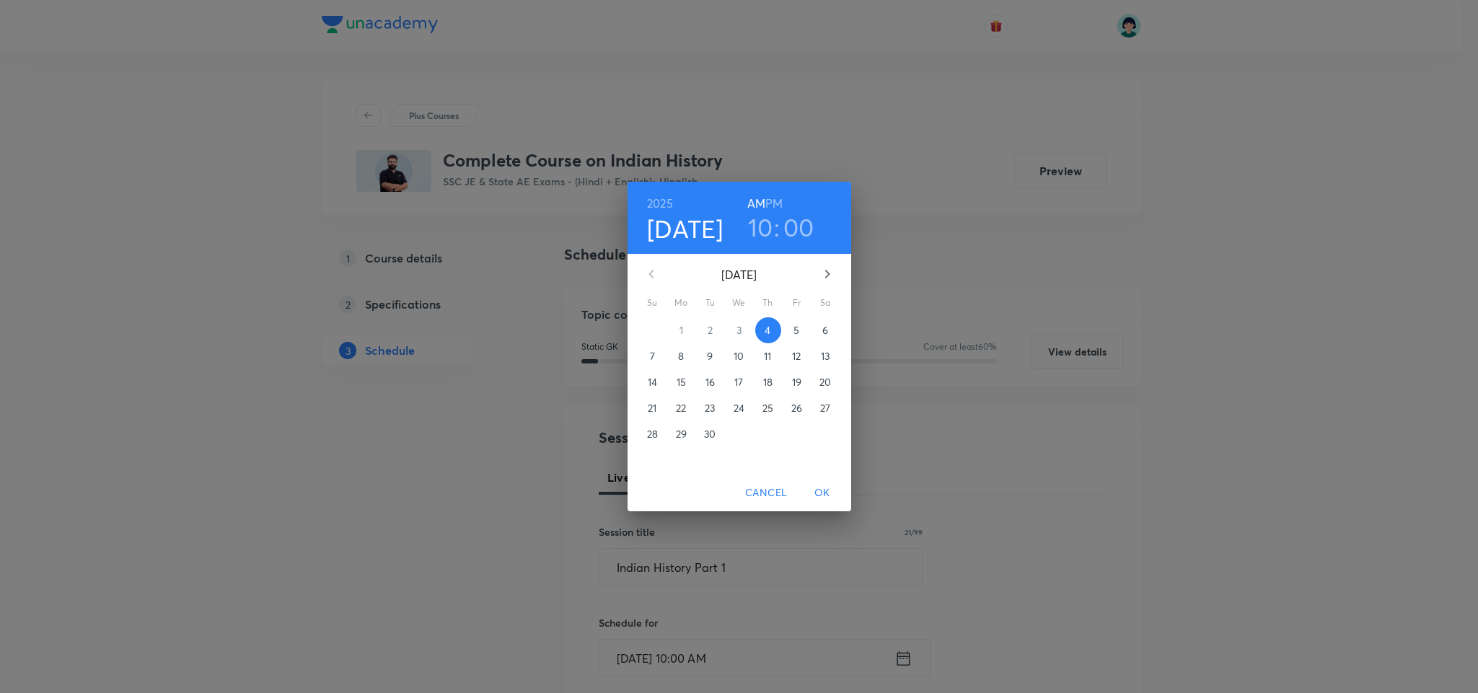
click at [798, 227] on h3 "00" at bounding box center [798, 227] width 31 height 30
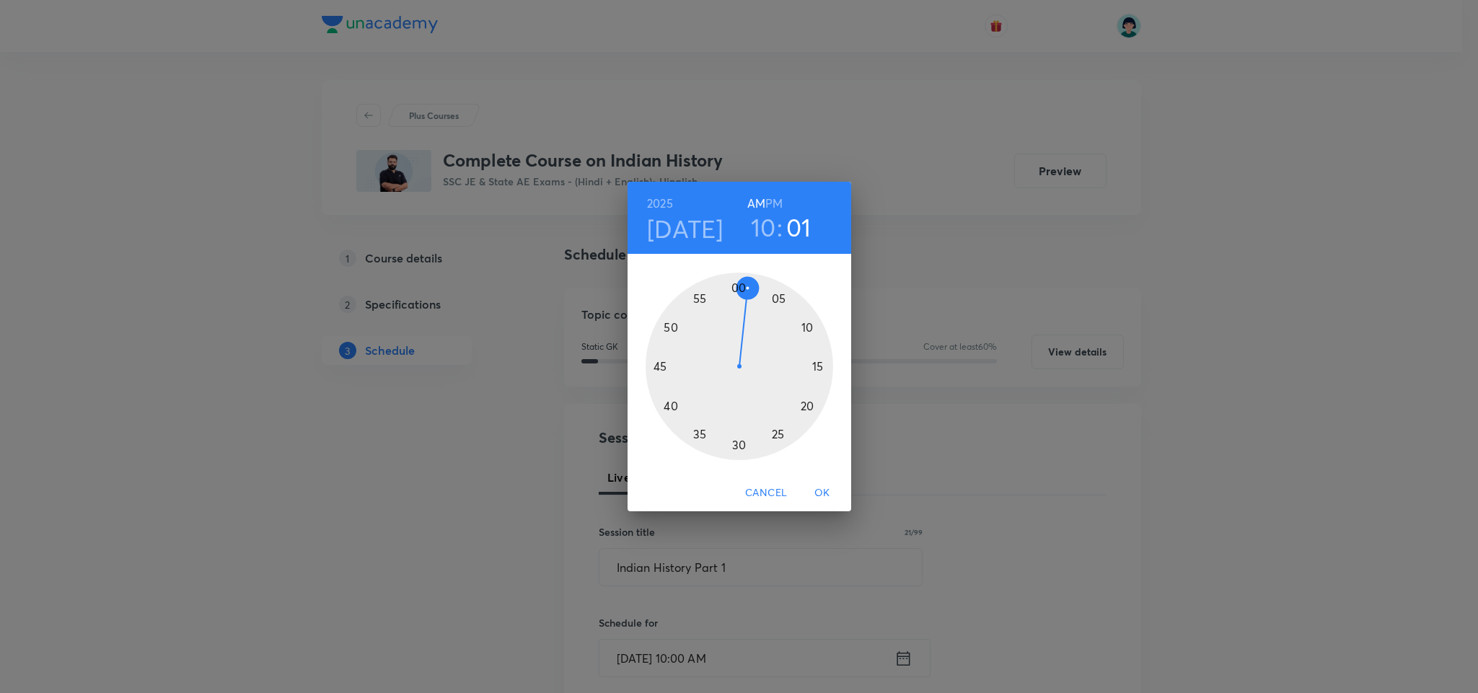
drag, startPoint x: 736, startPoint y: 292, endPoint x: 743, endPoint y: 296, distance: 8.4
click at [743, 296] on div at bounding box center [740, 367] width 188 height 188
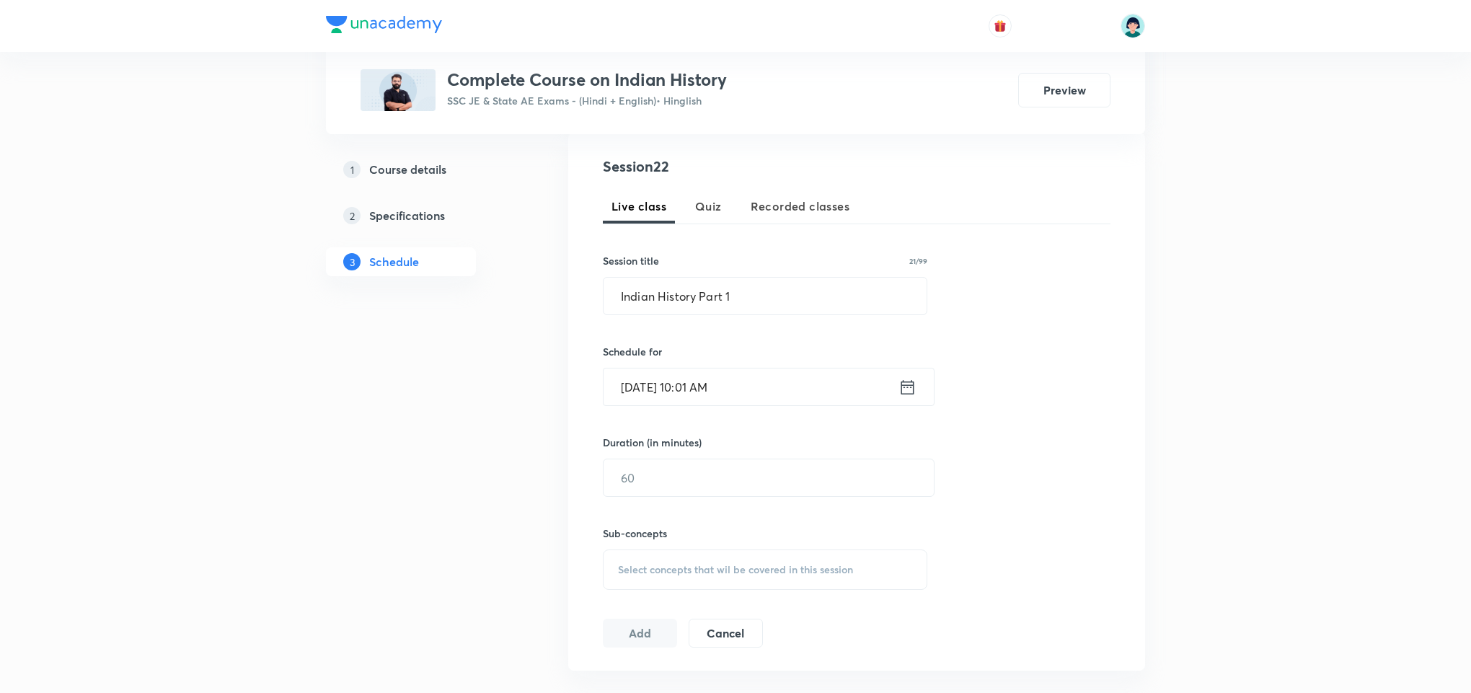
scroll to position [303, 0]
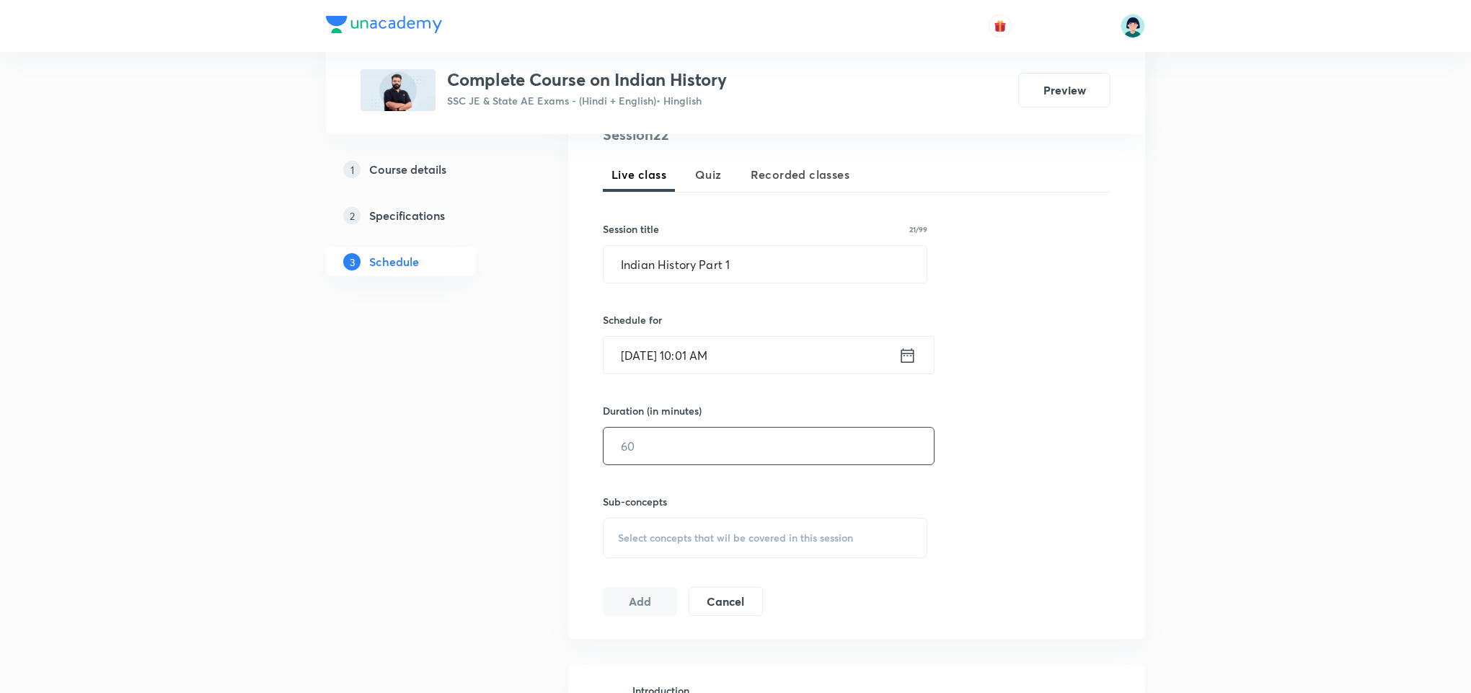
click at [710, 453] on input "text" at bounding box center [769, 446] width 330 height 37
type input "60"
click at [784, 556] on div "Select concepts that wil be covered in this session" at bounding box center [765, 538] width 325 height 40
click at [721, 648] on div "Botany" at bounding box center [765, 651] width 323 height 32
checkbox input "true"
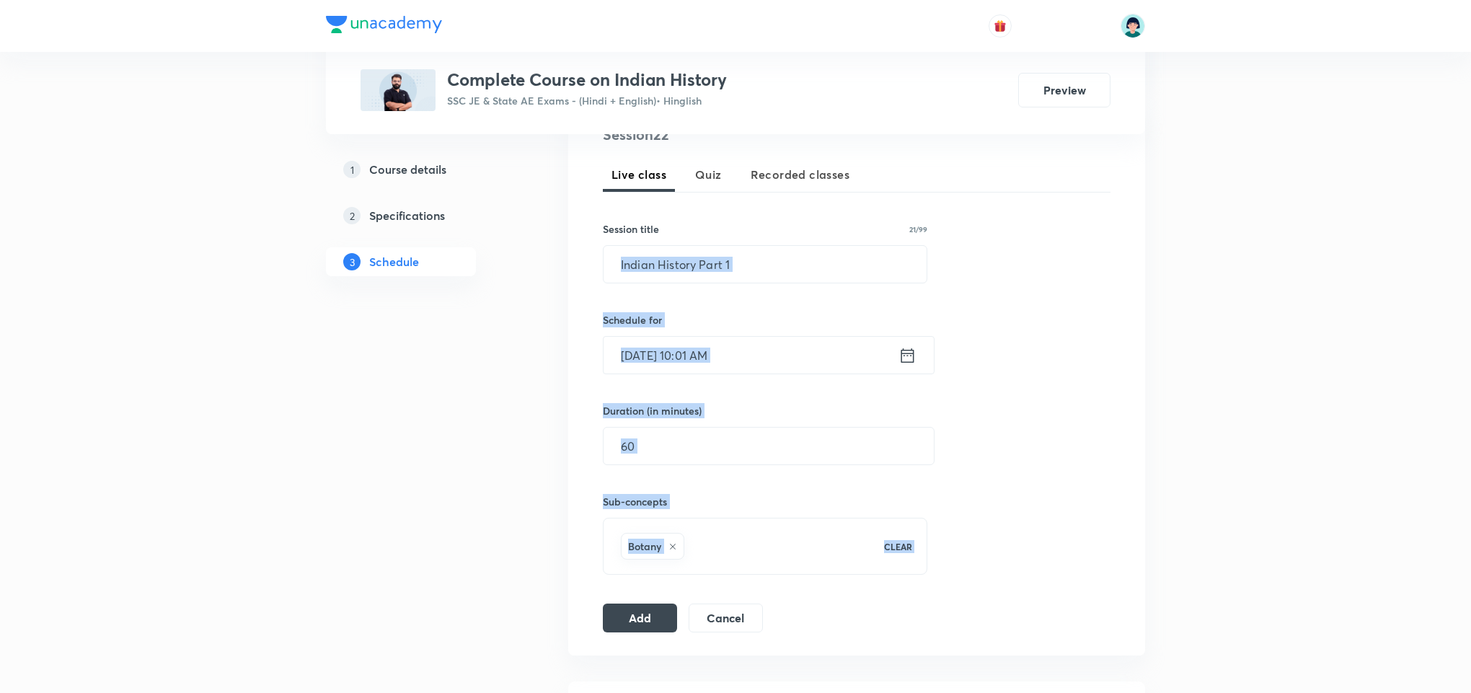
drag, startPoint x: 619, startPoint y: 637, endPoint x: 782, endPoint y: 242, distance: 426.9
click at [782, 242] on div "Session 22 Live class Quiz Recorded classes Session title 21/99 Indian History …" at bounding box center [856, 378] width 577 height 555
click at [757, 276] on input "Indian History Part 1" at bounding box center [765, 264] width 323 height 37
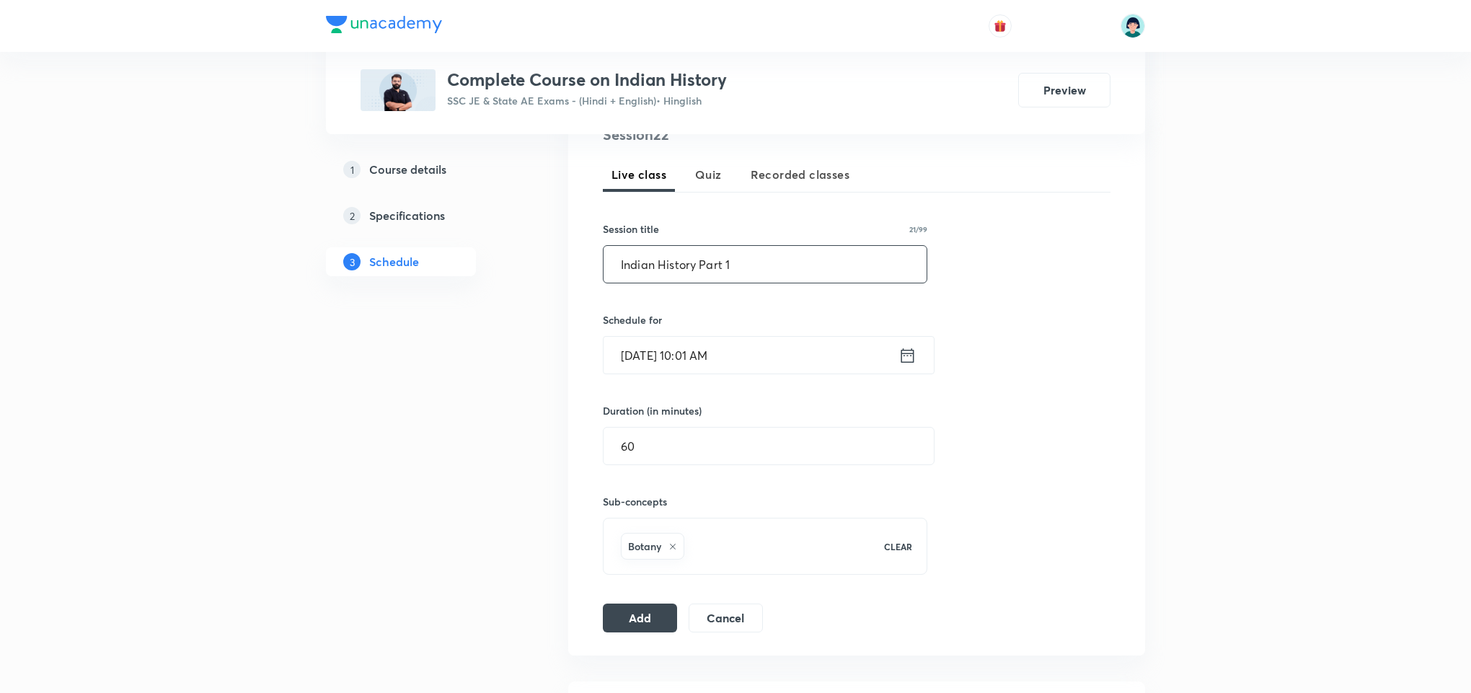
click at [757, 276] on input "Indian History Part 1" at bounding box center [765, 264] width 323 height 37
click at [635, 633] on div "Add Cancel" at bounding box center [689, 618] width 172 height 29
click at [649, 628] on button "Add" at bounding box center [640, 616] width 74 height 29
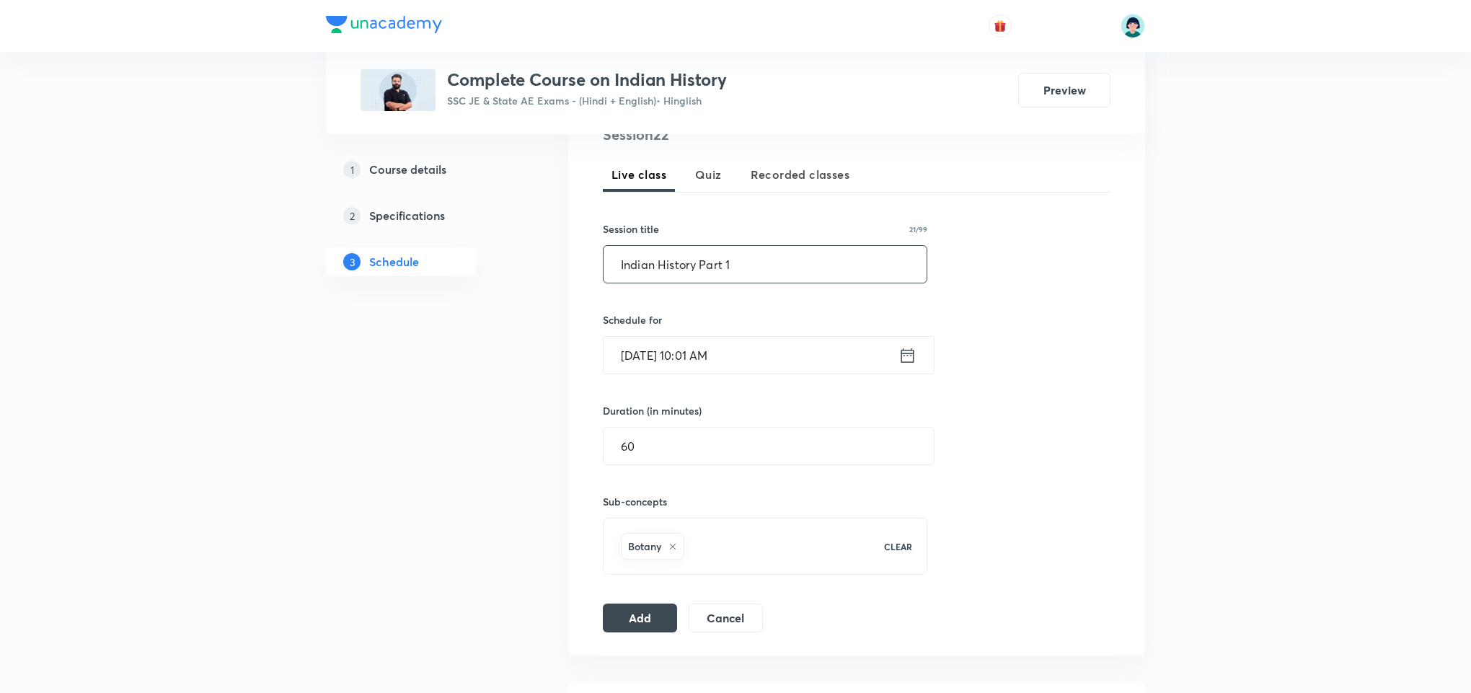
click at [810, 268] on input "Indian History Part 1" at bounding box center [765, 264] width 323 height 37
click at [623, 366] on input "Sep 4, 2025, 10:01 AM" at bounding box center [751, 355] width 295 height 37
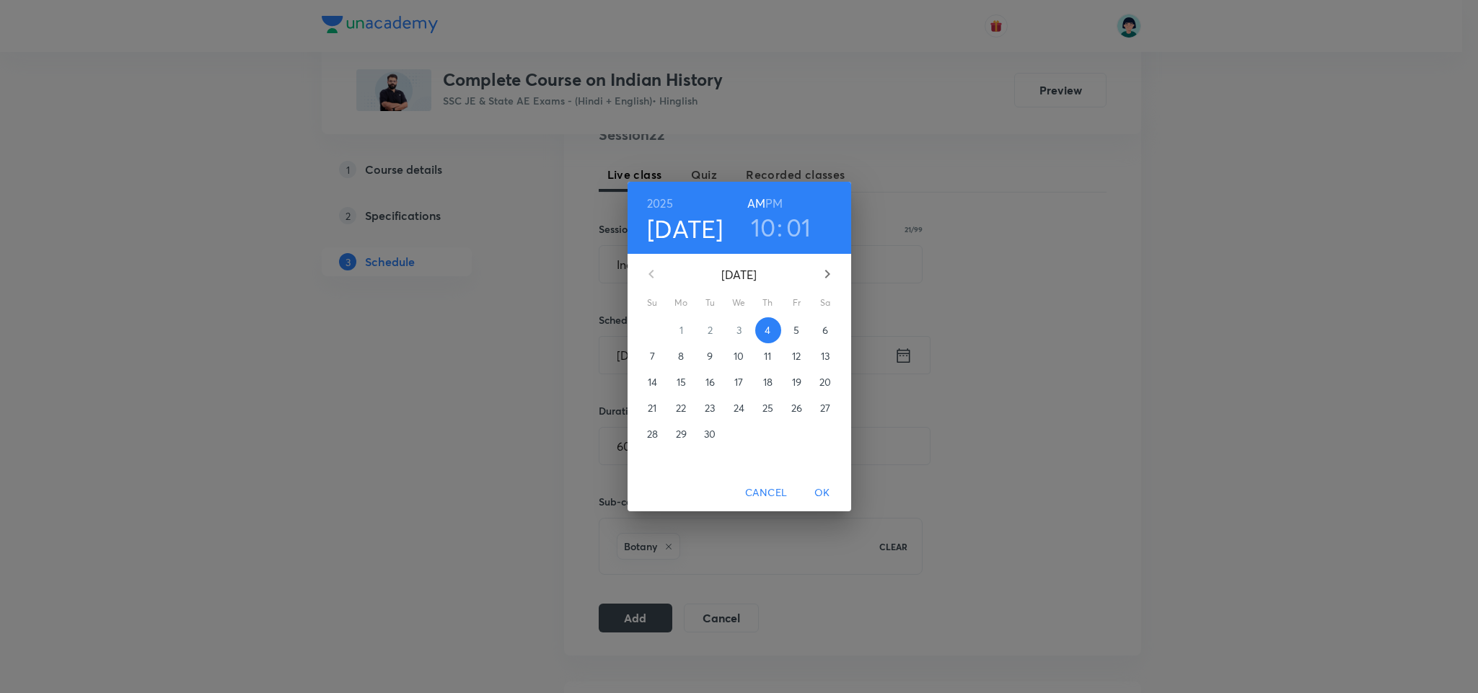
click at [790, 334] on span "5" at bounding box center [797, 330] width 26 height 14
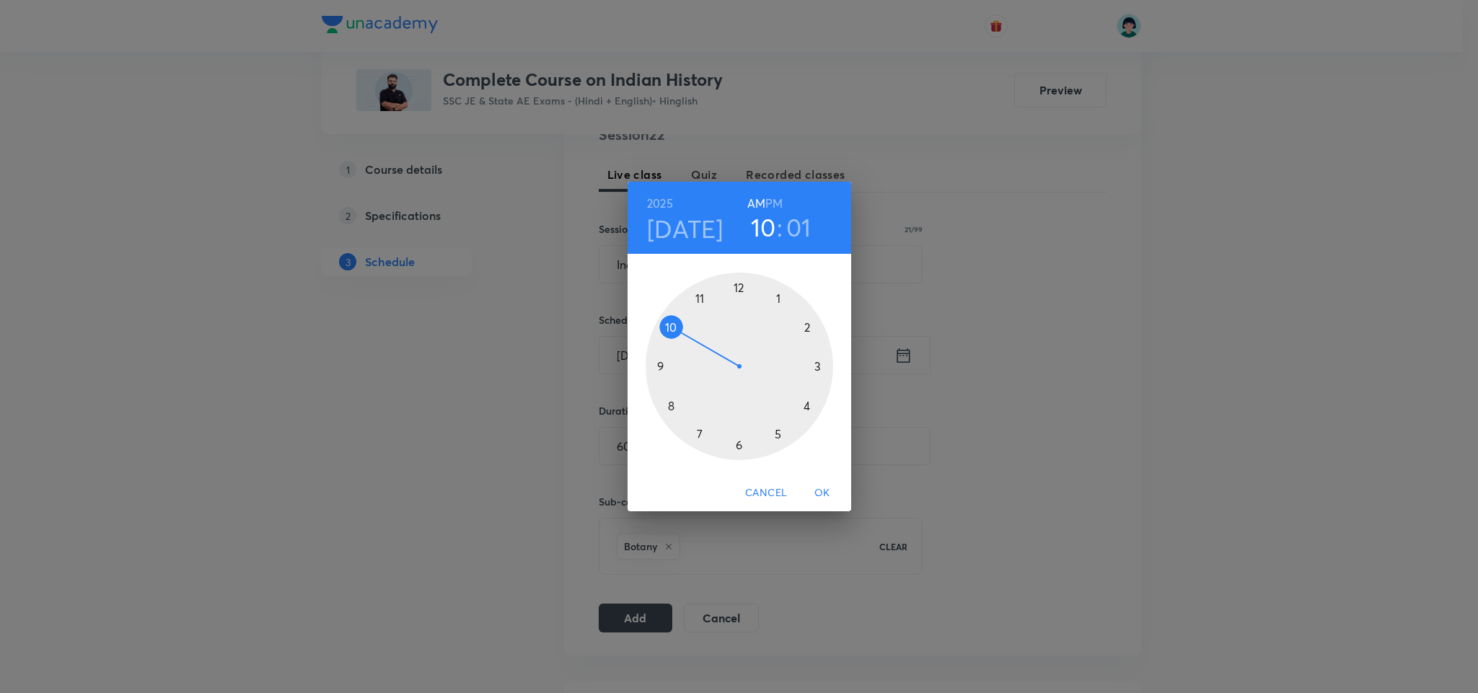
click at [820, 494] on span "OK" at bounding box center [822, 493] width 35 height 18
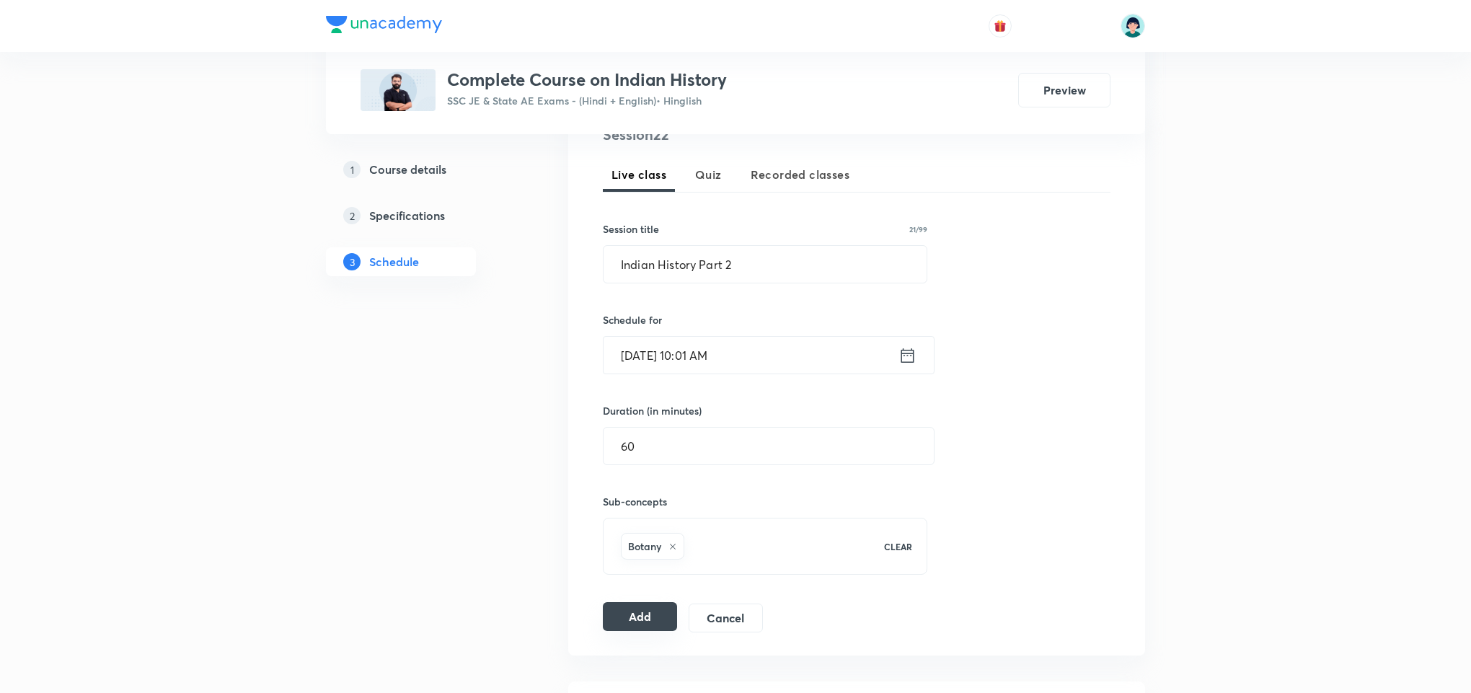
click at [619, 613] on button "Add" at bounding box center [640, 616] width 74 height 29
click at [840, 273] on input "Indian History Part 2" at bounding box center [765, 264] width 323 height 37
click at [630, 366] on input "Sep 5, 2025, 10:01 AM" at bounding box center [751, 355] width 295 height 37
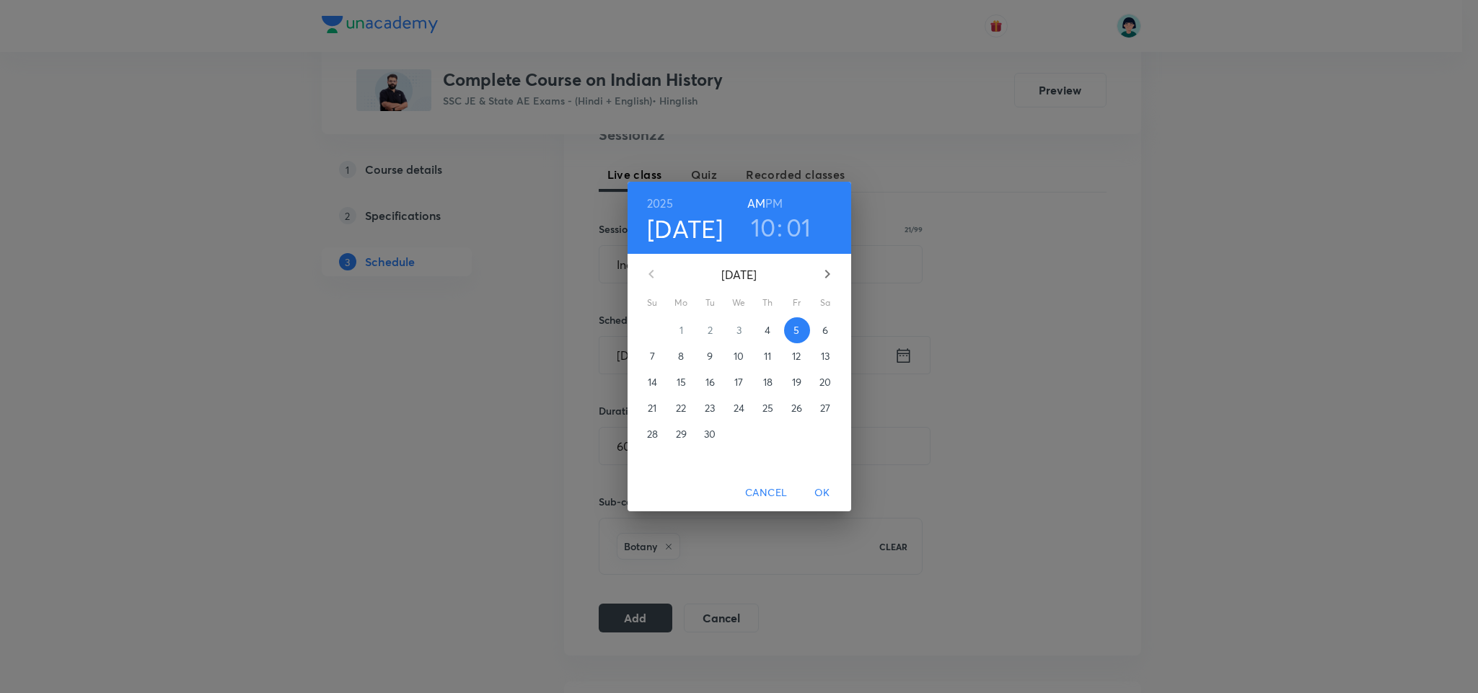
click at [824, 325] on p "6" at bounding box center [825, 330] width 6 height 14
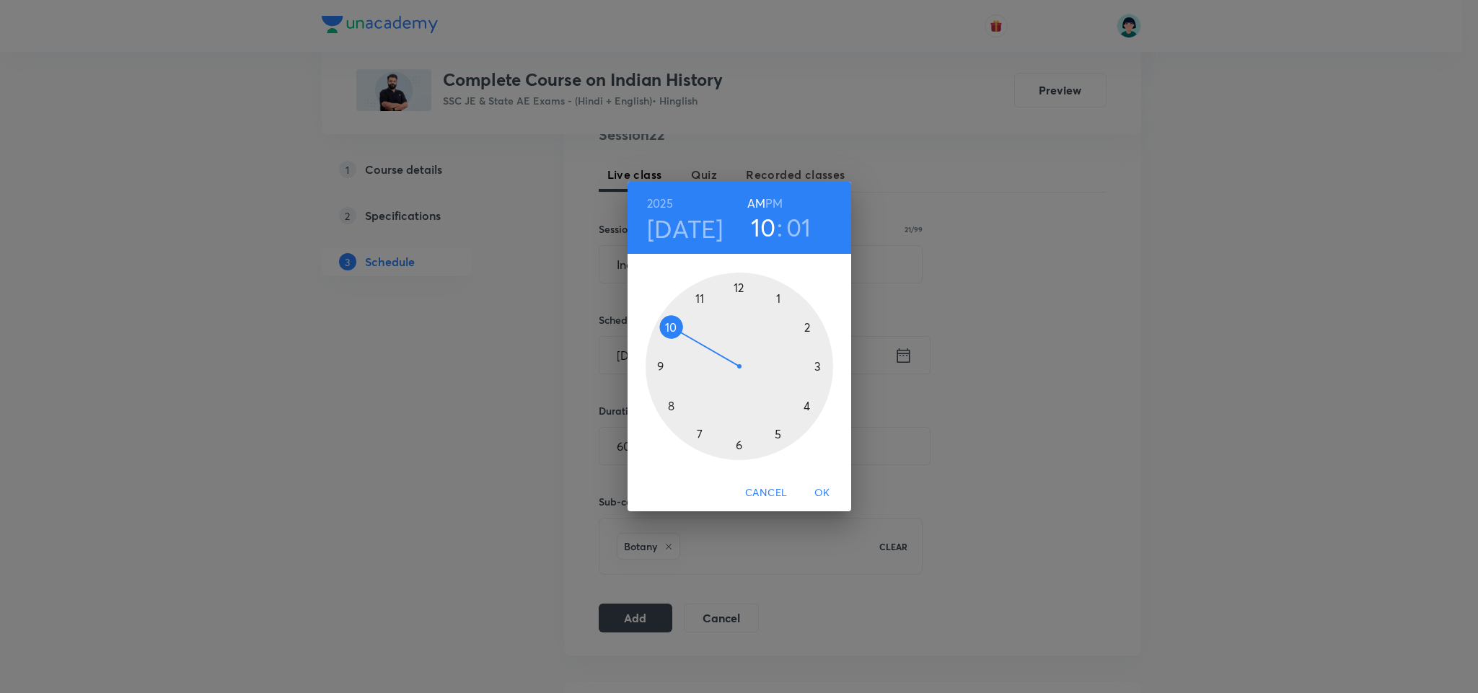
click at [819, 490] on span "OK" at bounding box center [822, 493] width 35 height 18
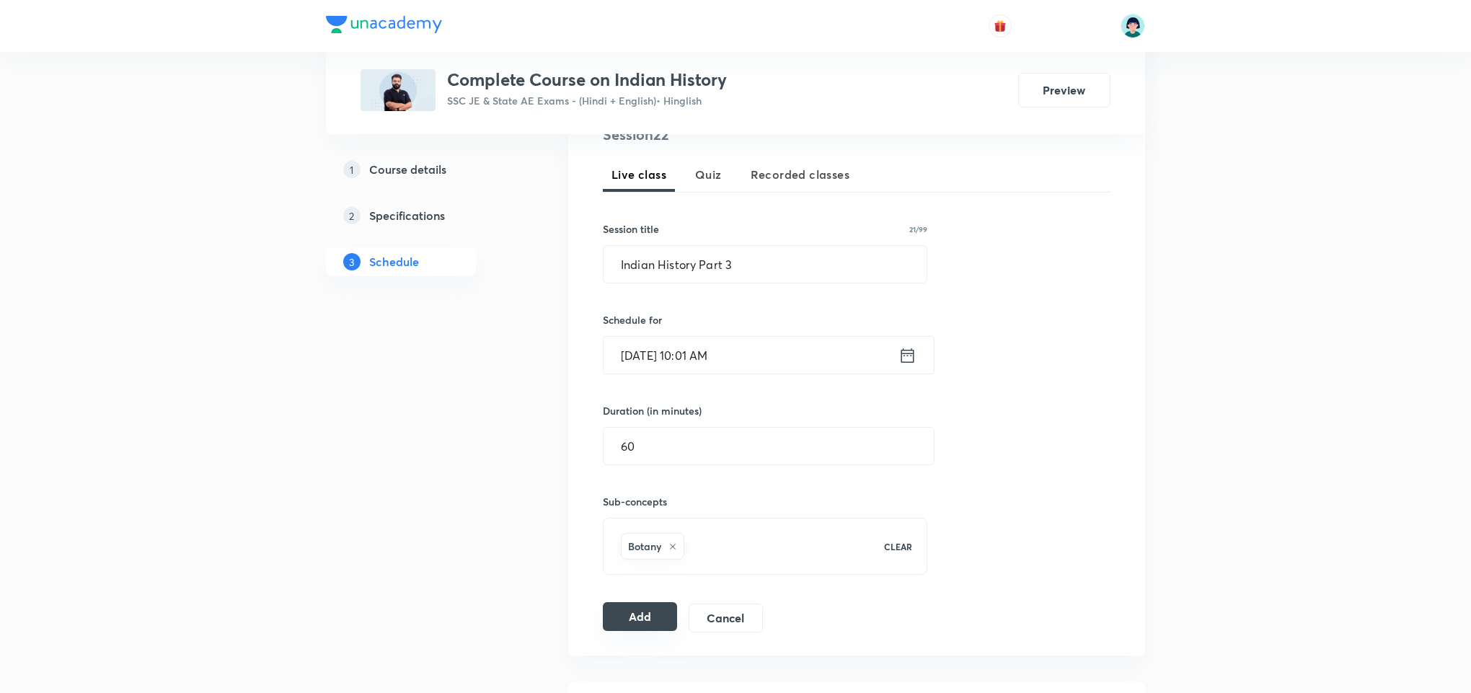
click at [612, 617] on button "Add" at bounding box center [640, 616] width 74 height 29
click at [868, 206] on div "Session 22 Live class Quiz Recorded classes Session title 21/99 Indian History …" at bounding box center [857, 378] width 508 height 509
click at [962, 234] on div "Session 22 Live class Quiz Recorded classes Session title 21/99 Indian History …" at bounding box center [857, 378] width 508 height 509
drag, startPoint x: 775, startPoint y: 288, endPoint x: 749, endPoint y: 269, distance: 32.0
click at [749, 269] on div "Session 22 Live class Quiz Recorded classes Session title 21/99 Indian History …" at bounding box center [857, 378] width 508 height 509
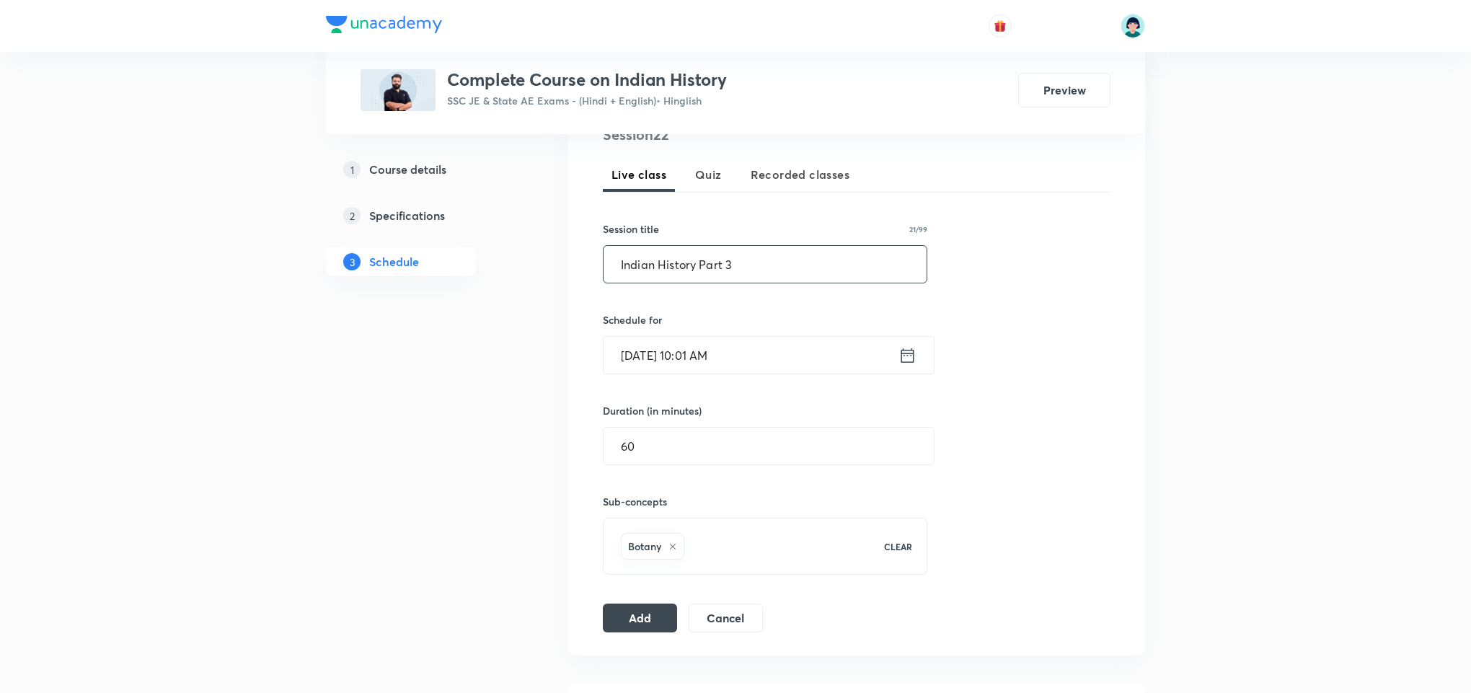
click at [749, 269] on input "Indian History Part 3" at bounding box center [765, 264] width 323 height 37
type input "Indian History Part 4"
click at [648, 373] on input "Sep 6, 2025, 10:01 AM" at bounding box center [751, 355] width 295 height 37
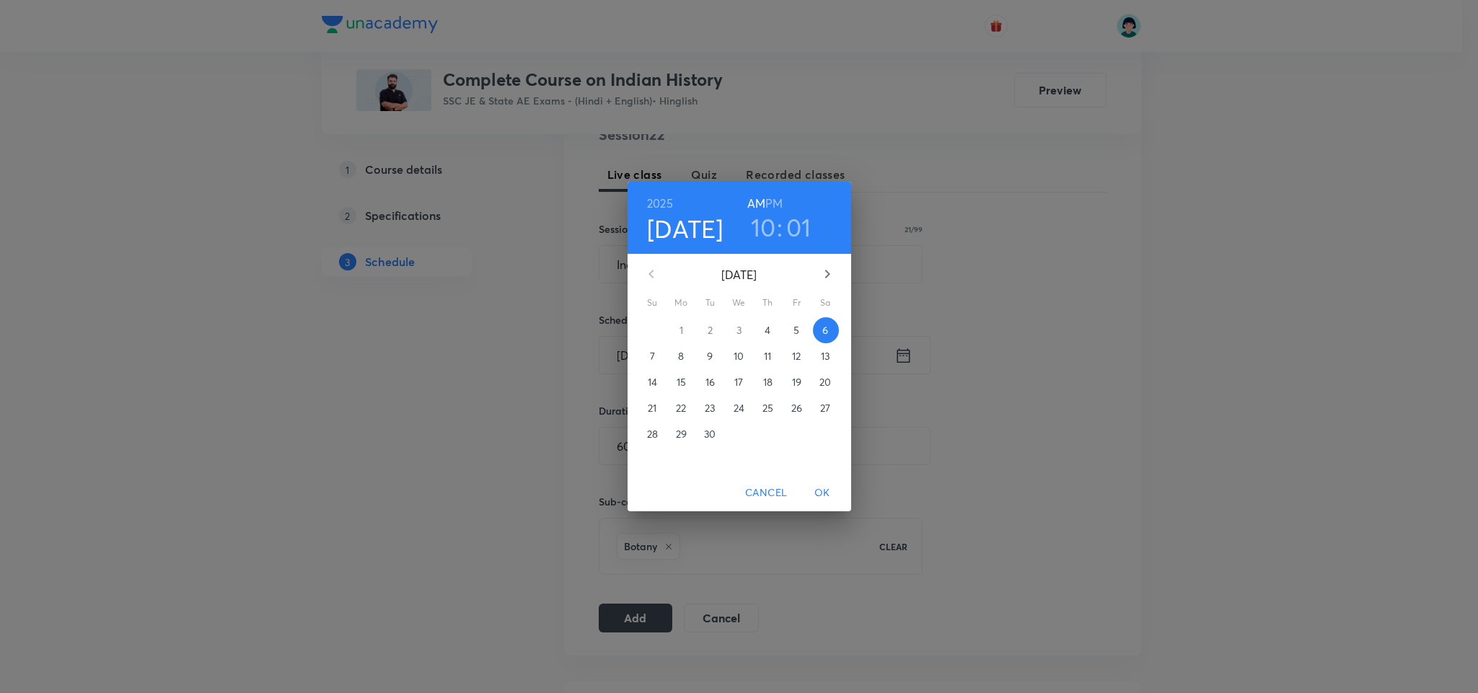
click at [649, 368] on button "7" at bounding box center [653, 356] width 26 height 26
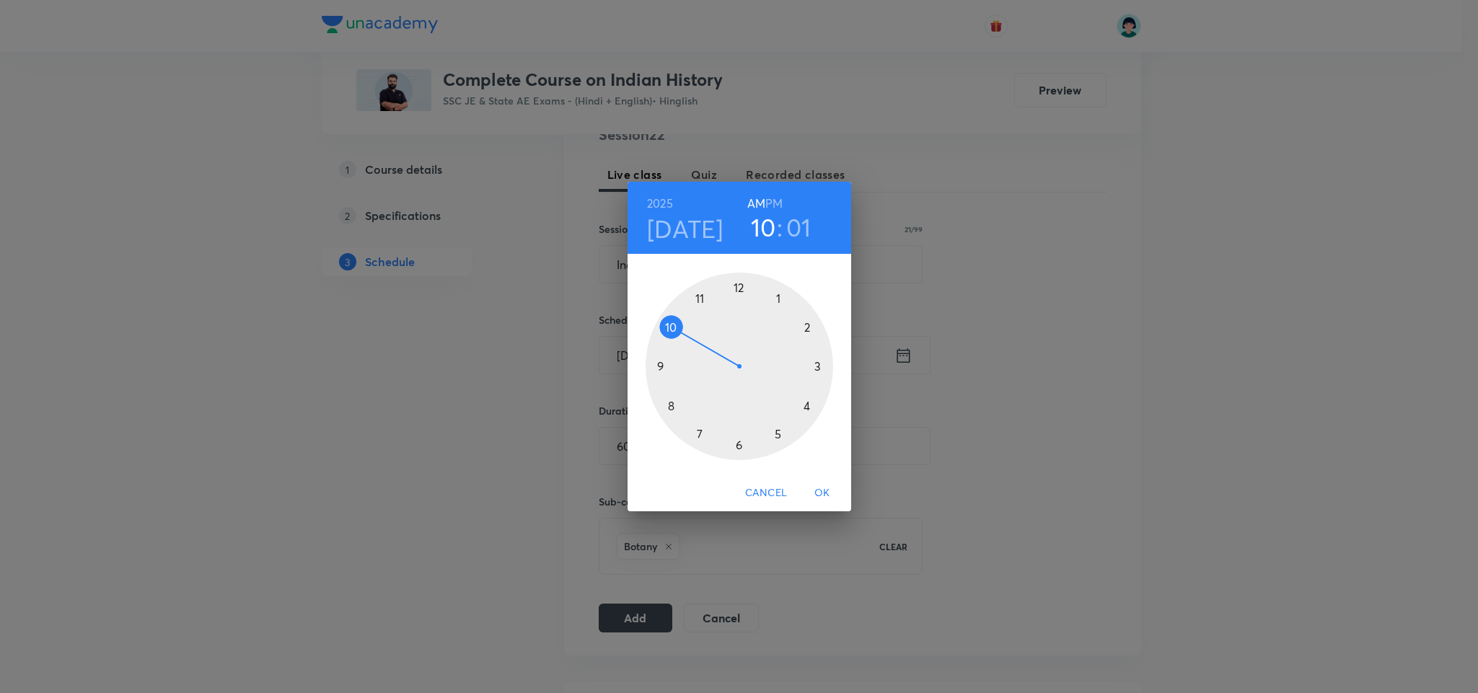
click at [816, 493] on span "OK" at bounding box center [822, 493] width 35 height 18
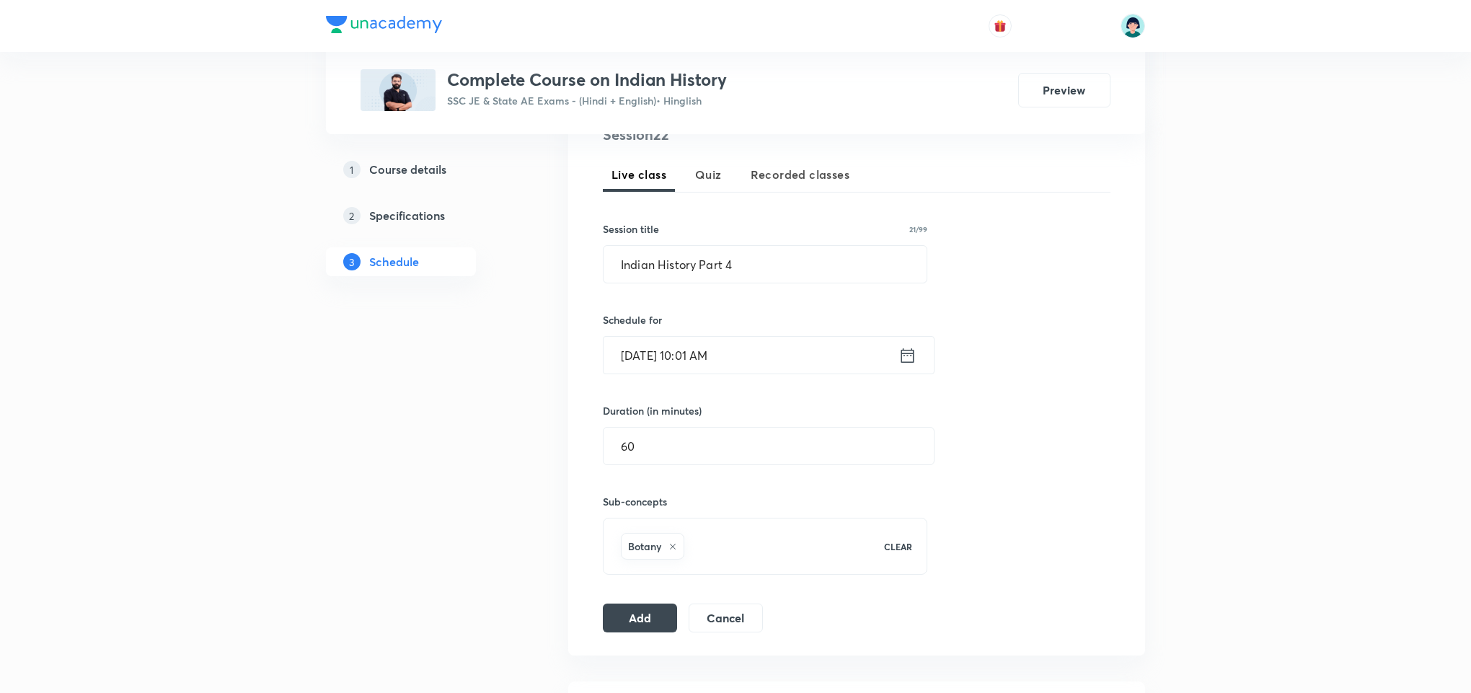
click at [625, 643] on div "Session 22 Live class Quiz Recorded classes Session title 21/99 Indian History …" at bounding box center [856, 378] width 577 height 555
click at [676, 612] on button "Add" at bounding box center [640, 616] width 74 height 29
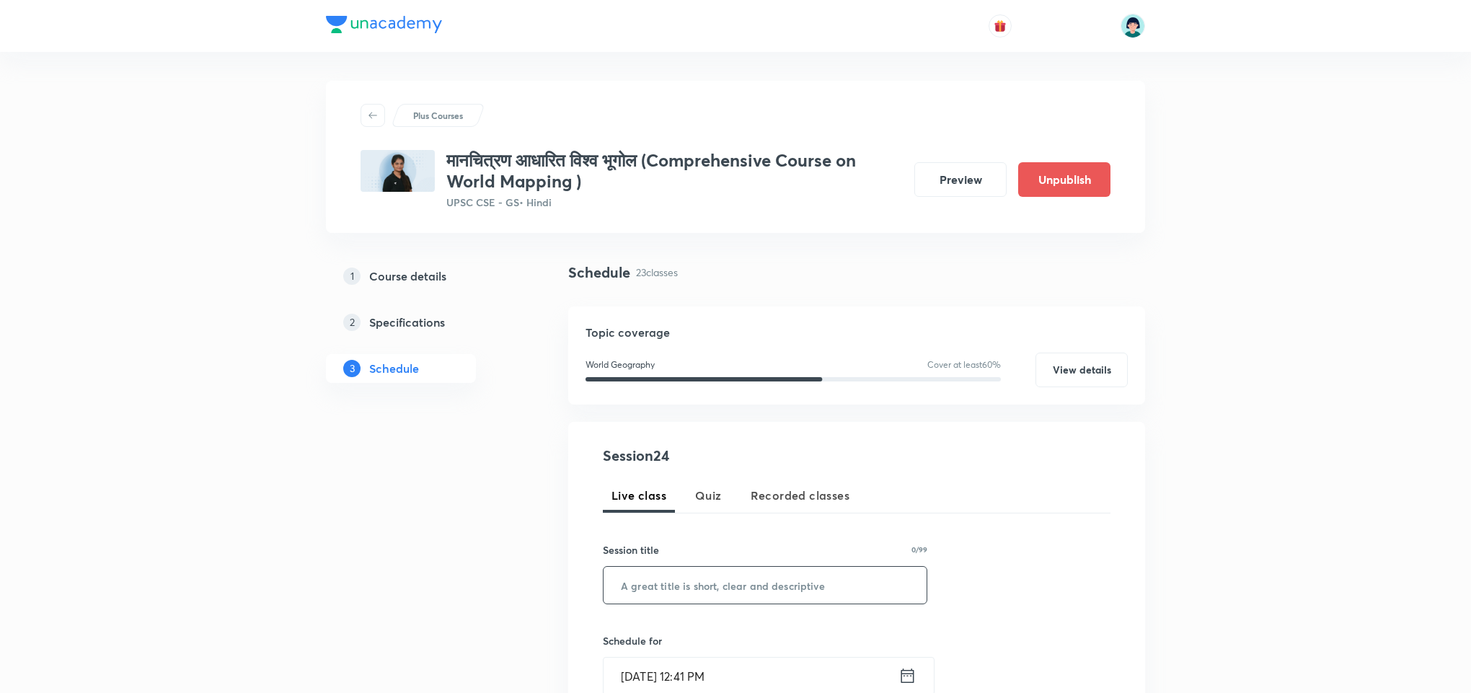
click at [736, 604] on input "text" at bounding box center [765, 585] width 323 height 37
paste input "ओशेनिया व अंर्टाकटिका"
type input "ओशेनिया व अंर्टाकटिका"
click at [637, 651] on div "Schedule for [DATE] 12:41 PM ​" at bounding box center [765, 664] width 325 height 62
click at [637, 665] on input "[DATE] 12:41 PM" at bounding box center [751, 676] width 295 height 37
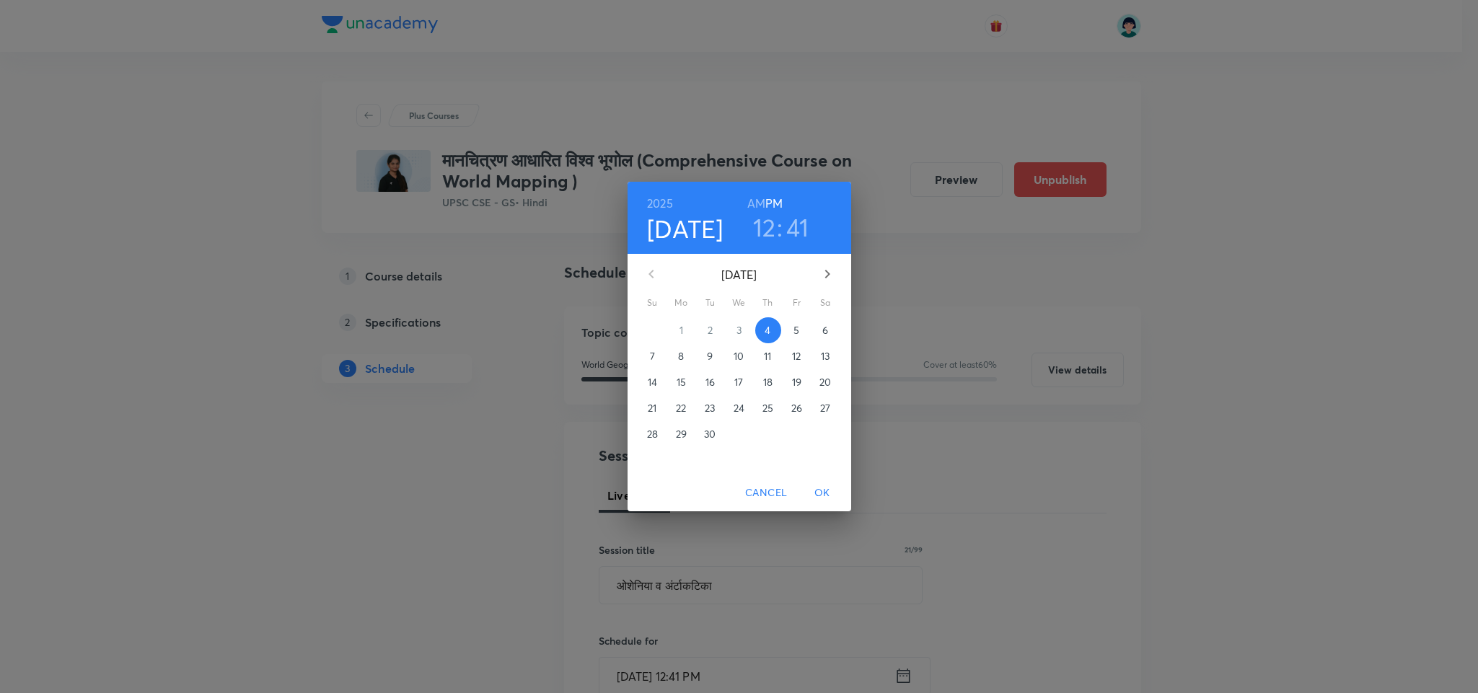
click at [682, 356] on p "8" at bounding box center [681, 356] width 6 height 14
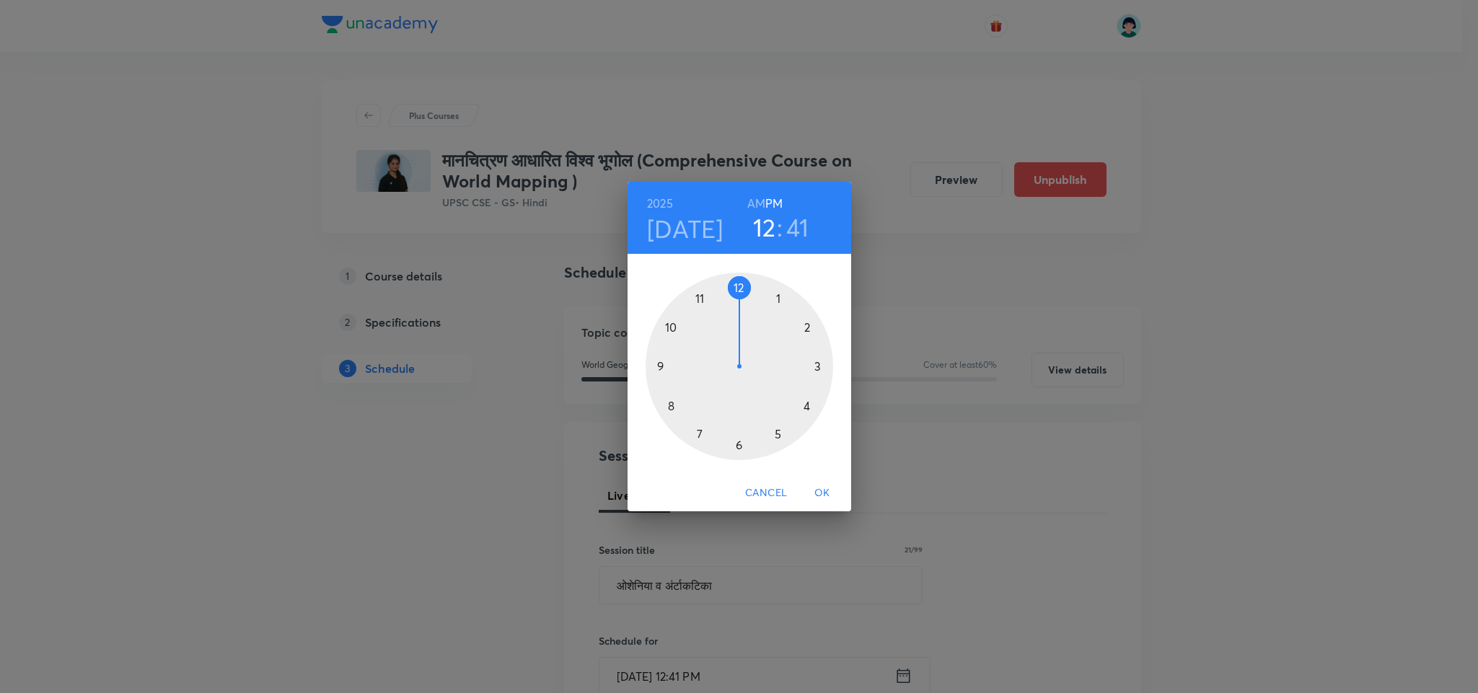
click at [781, 299] on div at bounding box center [740, 367] width 188 height 188
click at [739, 283] on div at bounding box center [740, 367] width 188 height 188
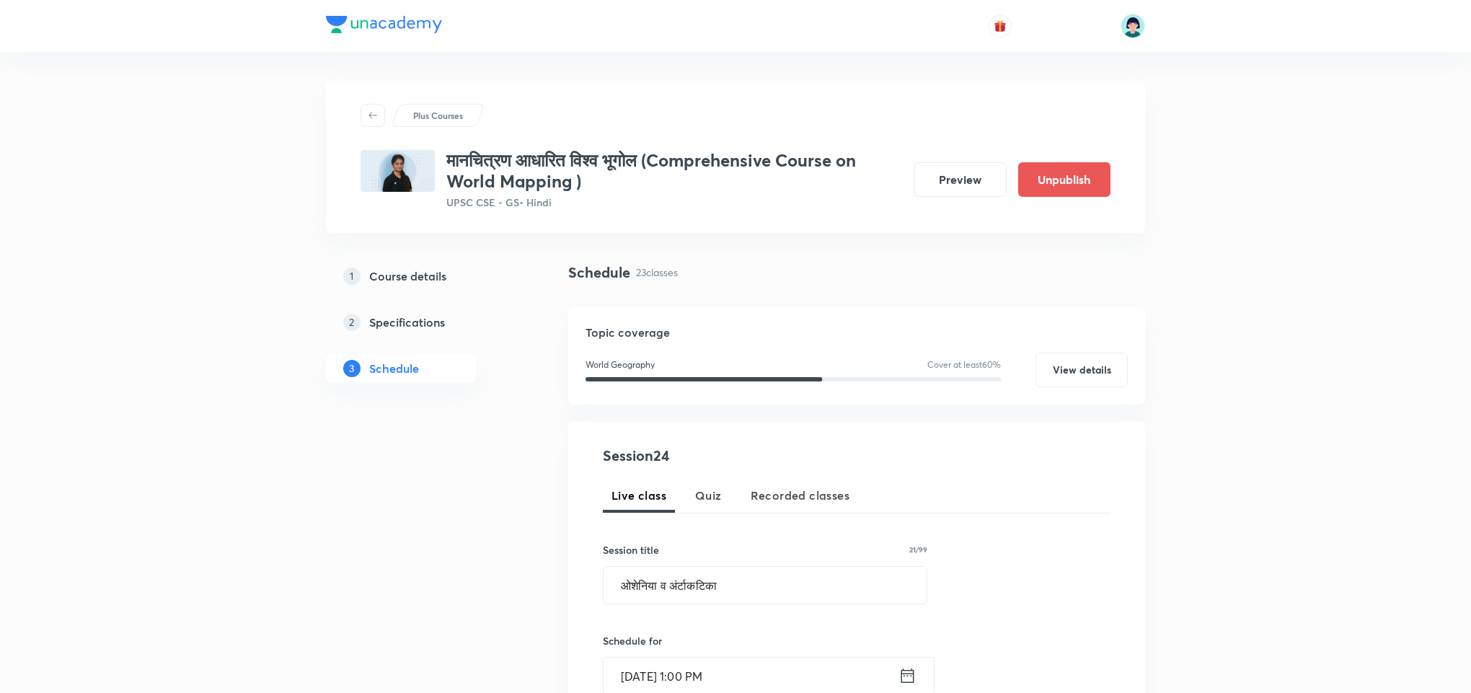
click at [1020, 546] on div "Session 24 Live class Quiz Recorded classes Session title 21/99 ओशेनिया व अंर्ट…" at bounding box center [857, 691] width 508 height 492
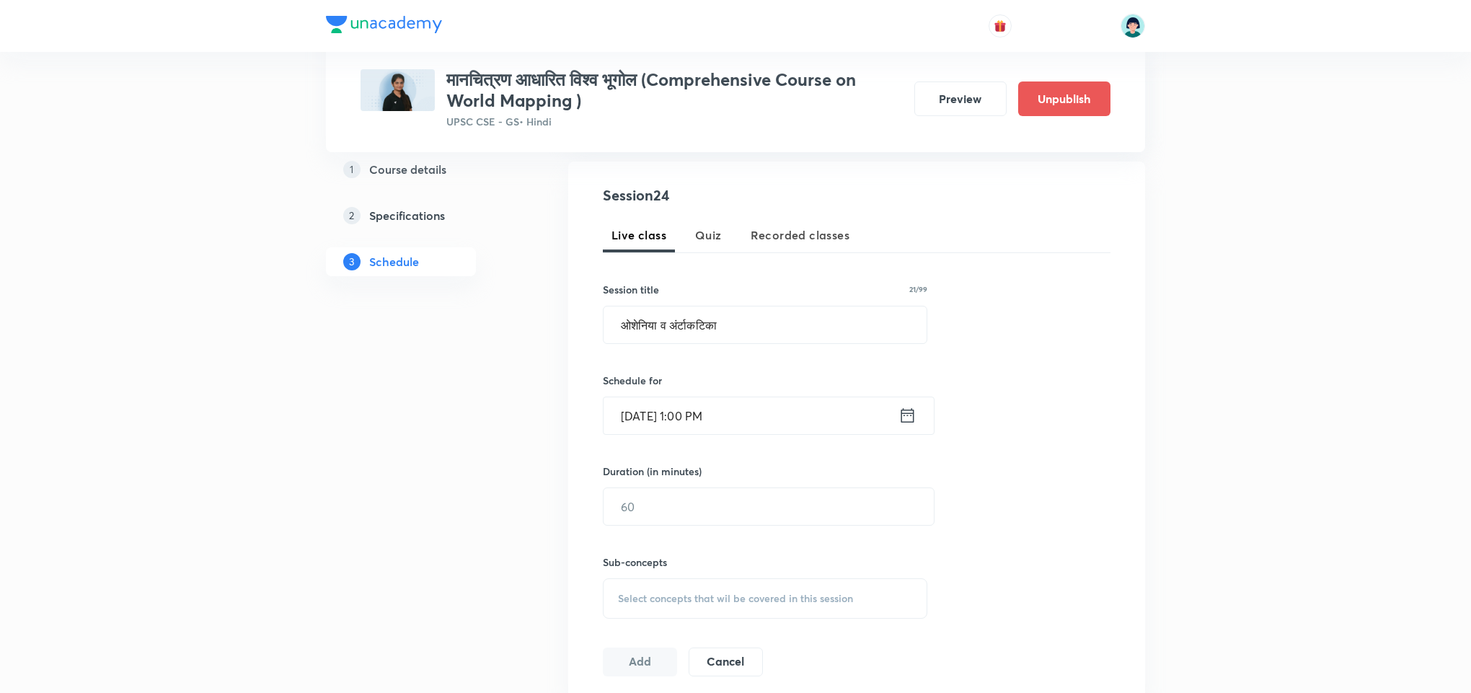
scroll to position [303, 0]
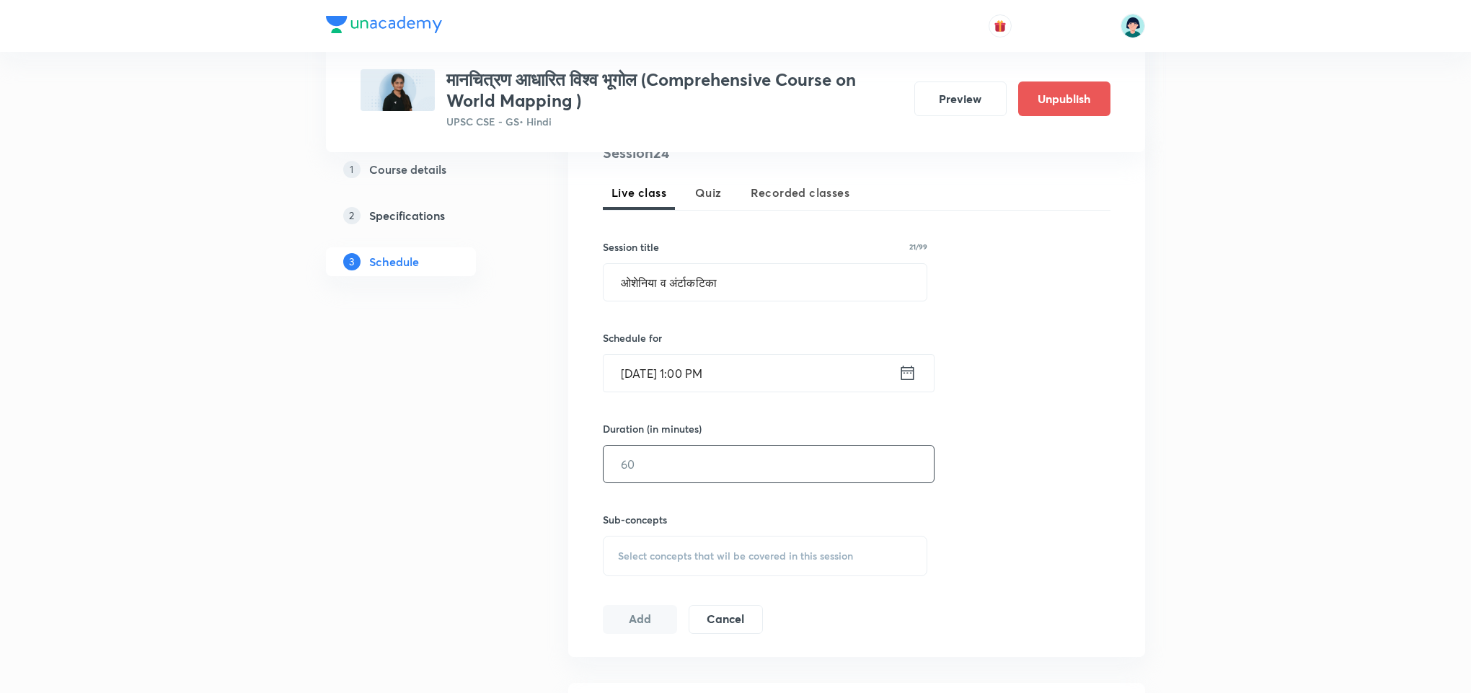
click at [682, 466] on input "text" at bounding box center [769, 464] width 330 height 37
type input "120"
click at [814, 567] on div "Select concepts that wil be covered in this session" at bounding box center [765, 556] width 325 height 40
click at [702, 669] on p "Topographic and Climatic extremes" at bounding box center [708, 676] width 146 height 30
checkbox input "true"
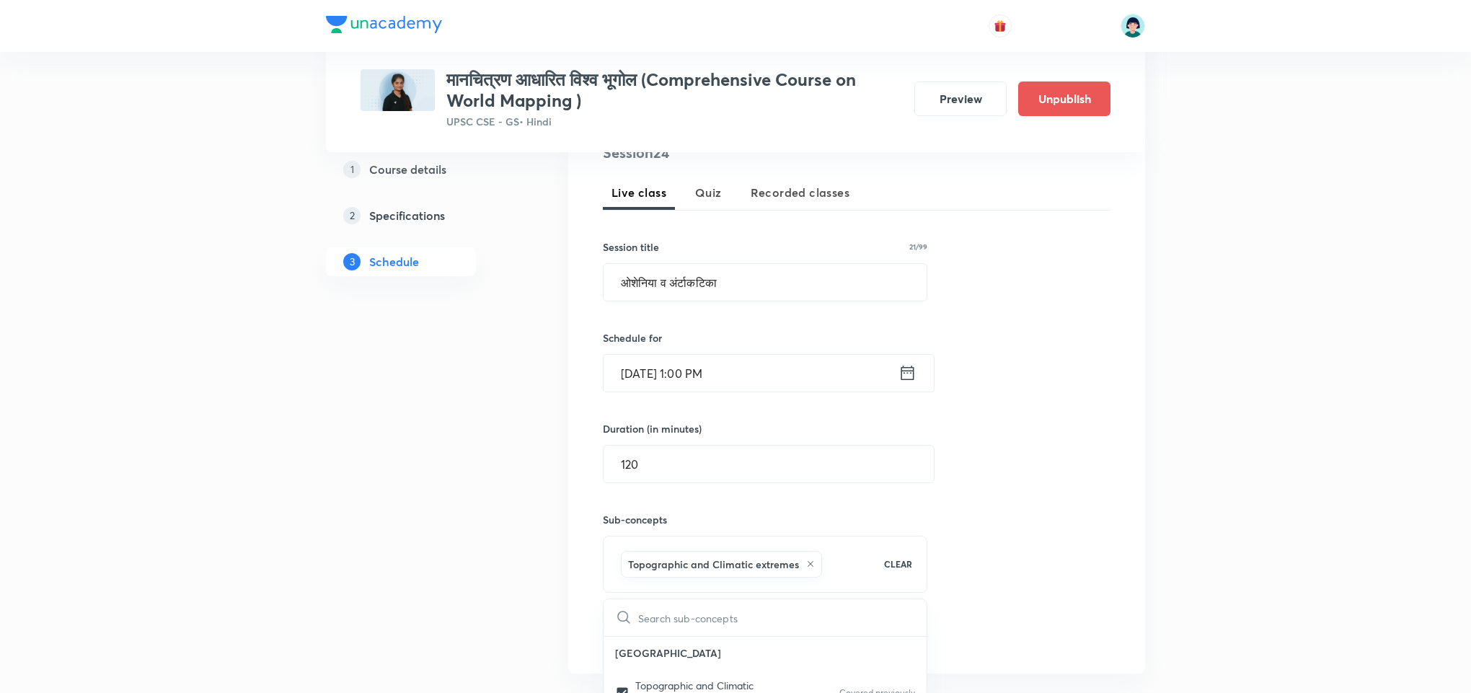
click at [1037, 546] on div "Session 24 Live class Quiz Recorded classes Session title 21/99 ओशेनिया व अंर्ट…" at bounding box center [857, 396] width 508 height 509
click at [645, 647] on button "Add" at bounding box center [640, 634] width 74 height 29
click at [990, 483] on div "Session 24 Live class Quiz Recorded classes Session title 21/99 ओशेनिया व अंर्ट…" at bounding box center [857, 396] width 508 height 509
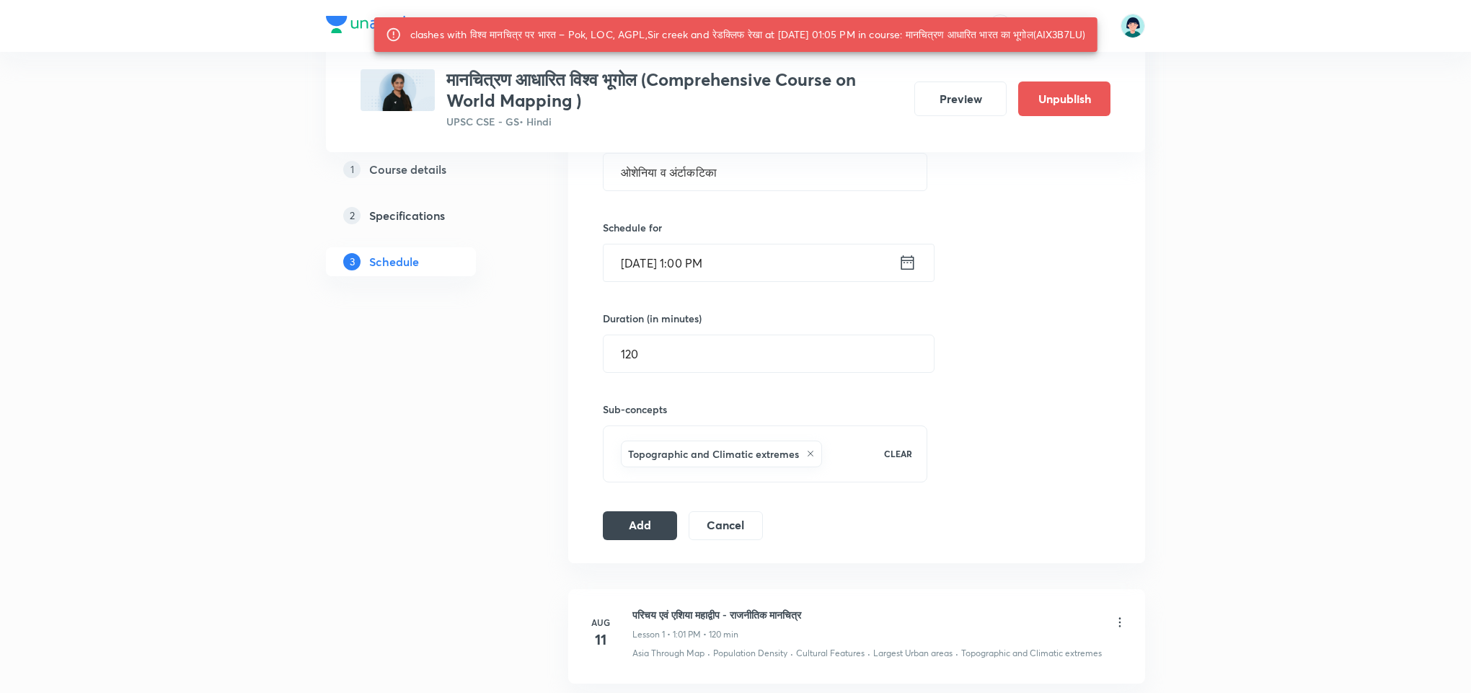
scroll to position [433, 0]
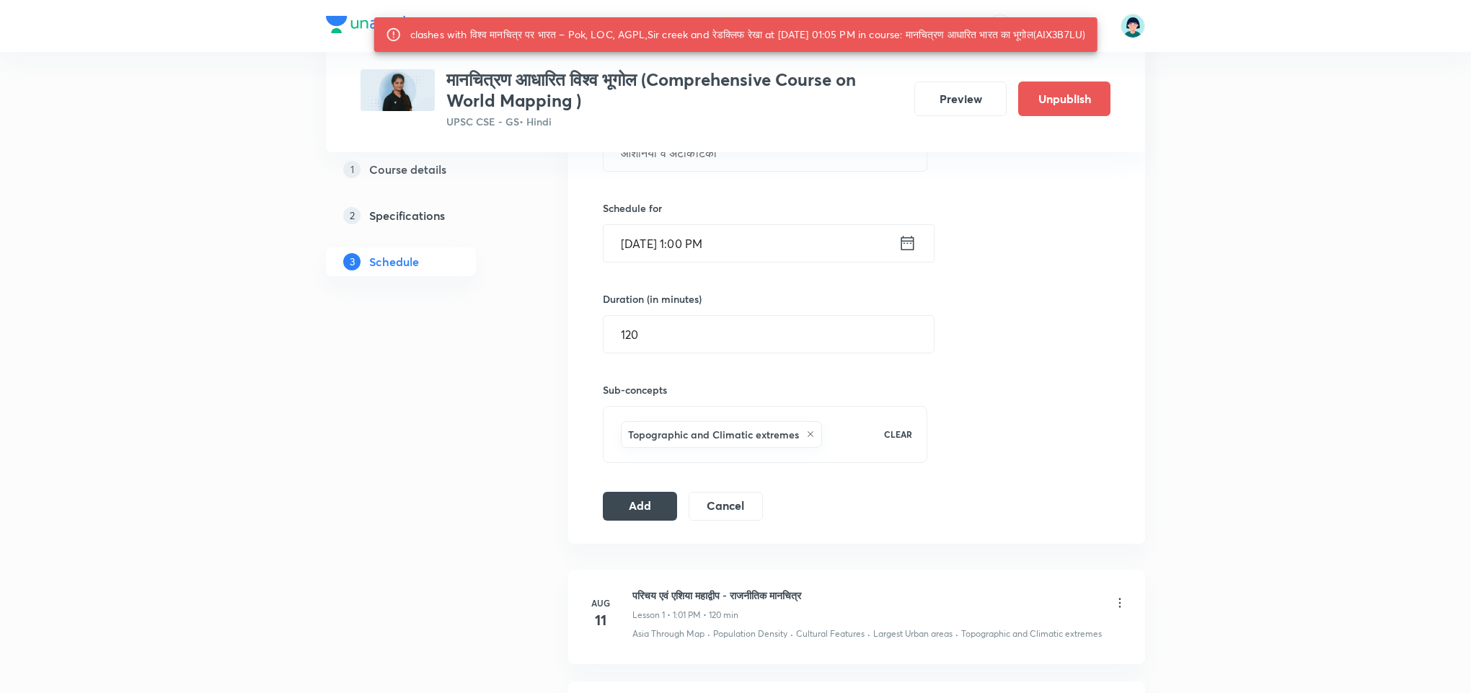
click at [666, 32] on div "clashes with विश्व मानचित्र पर भारत – Pok, LOC, AGPL,Sir creek and रेडक्लिफ रेख…" at bounding box center [748, 35] width 676 height 26
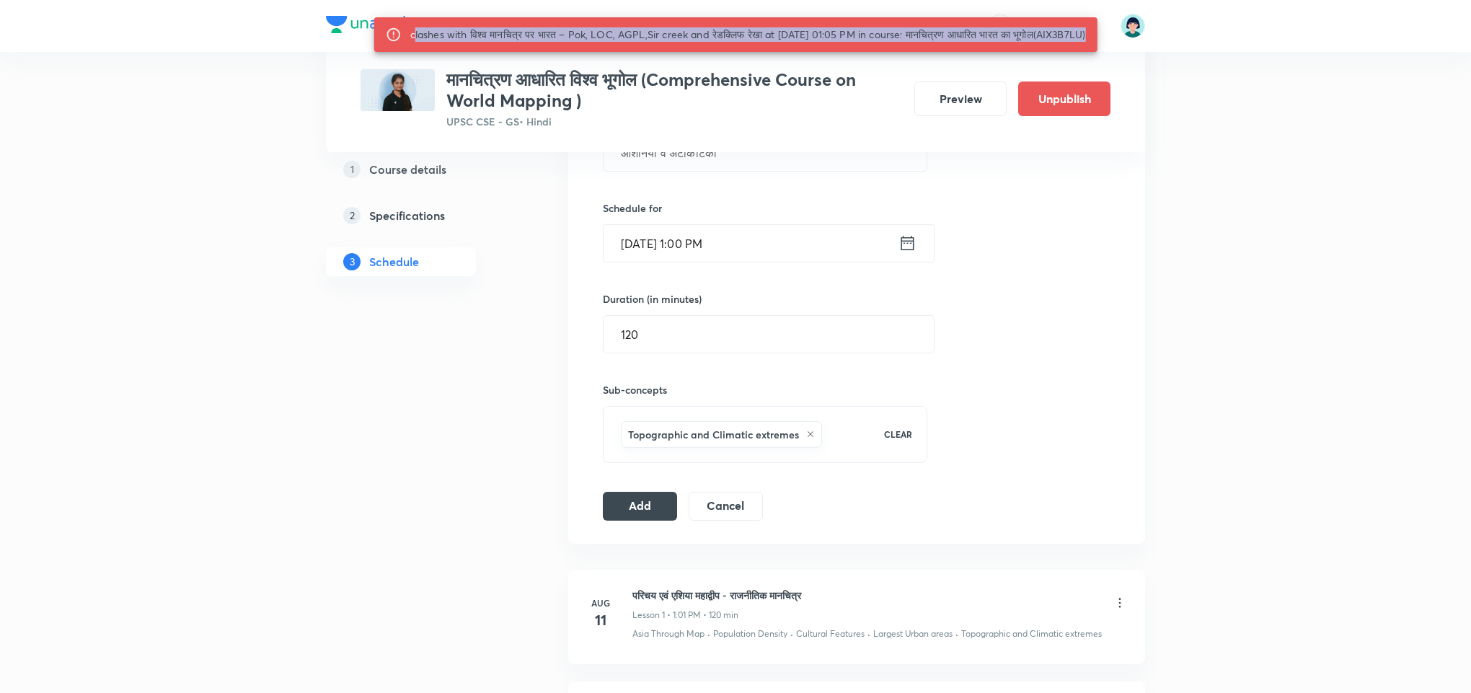
click at [666, 32] on div "clashes with विश्व मानचित्र पर भारत – Pok, LOC, AGPL,Sir creek and रेडक्लिफ रेख…" at bounding box center [748, 35] width 676 height 26
copy div "creek"
click at [684, 37] on div "clashes with विश्व मानचित्र पर भारत – Pok, LOC, AGPL,Sir creek and रेडक्लिफ रेख…" at bounding box center [748, 35] width 676 height 26
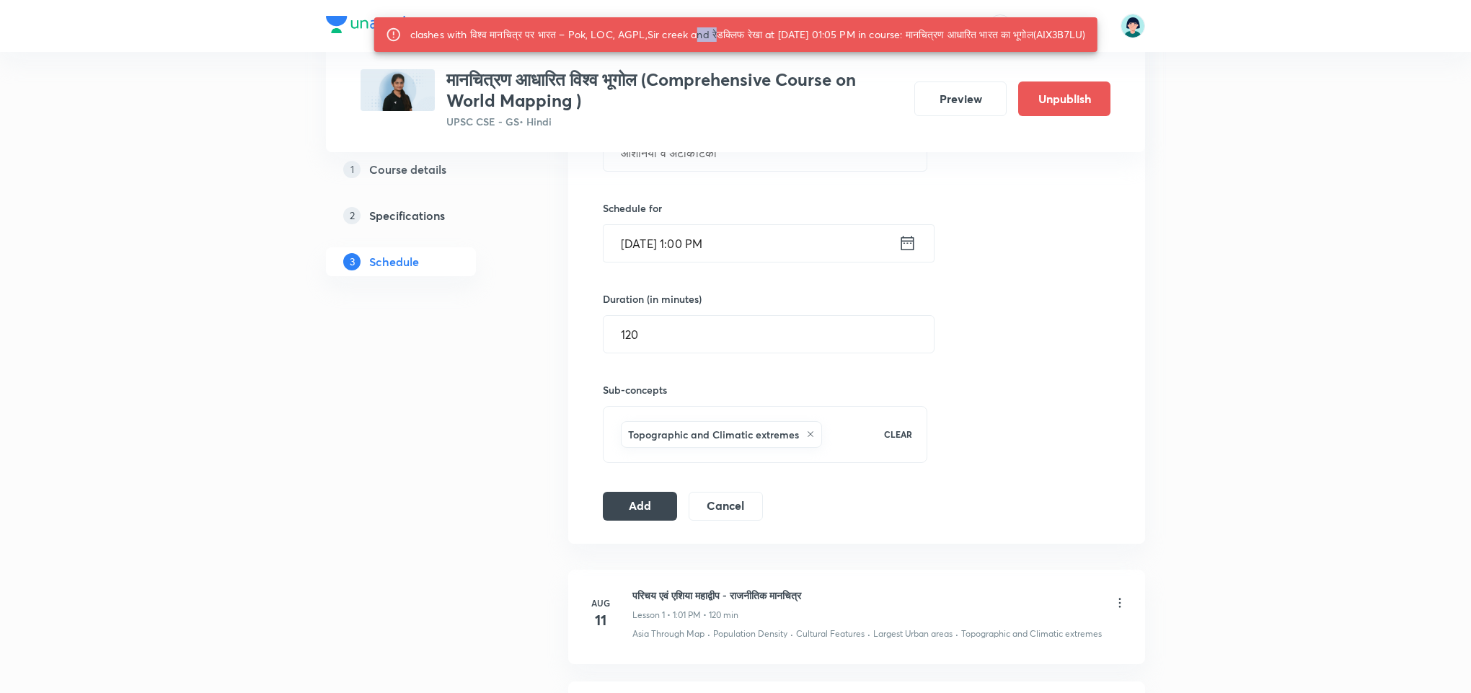
click at [684, 37] on div "clashes with विश्व मानचित्र पर भारत – Pok, LOC, AGPL,Sir creek and रेडक्लिफ रेख…" at bounding box center [748, 35] width 676 height 26
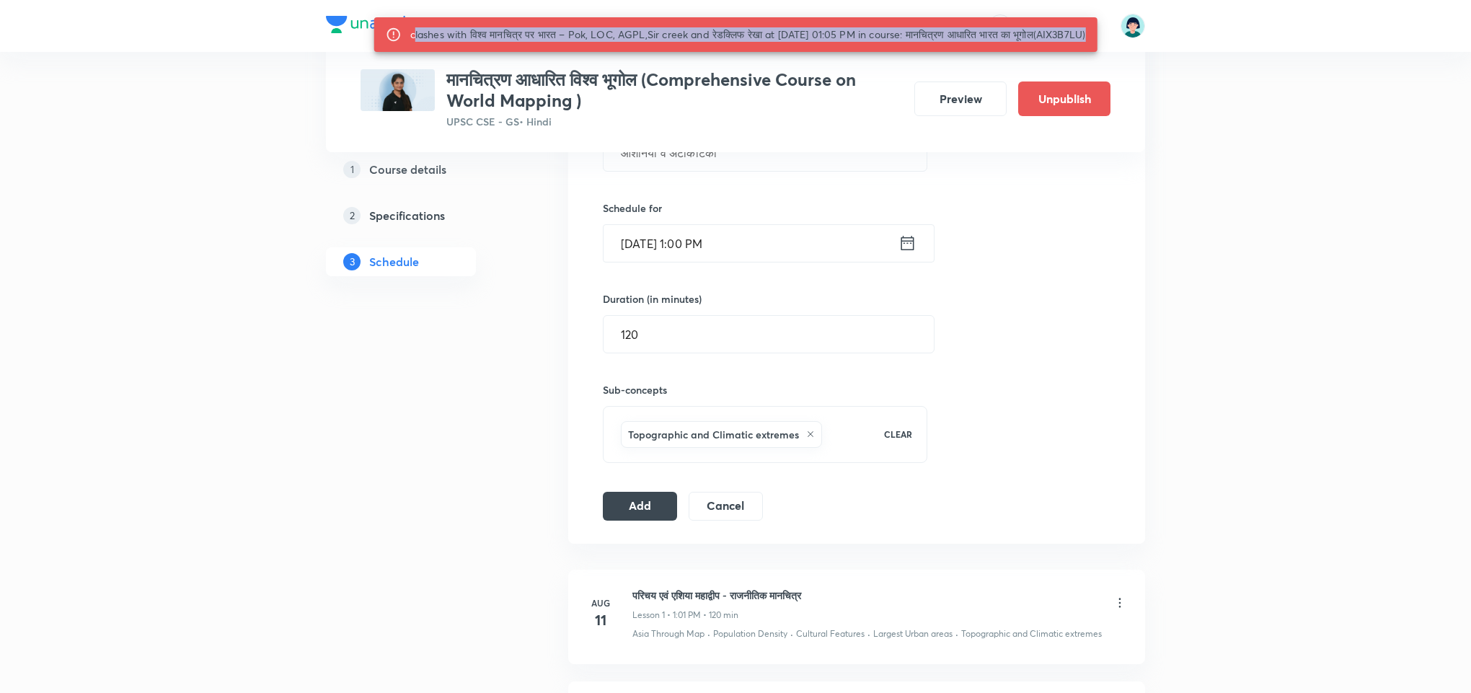
click at [684, 37] on div "clashes with विश्व मानचित्र पर भारत – Pok, LOC, AGPL,Sir creek and रेडक्लिफ रेख…" at bounding box center [748, 35] width 676 height 26
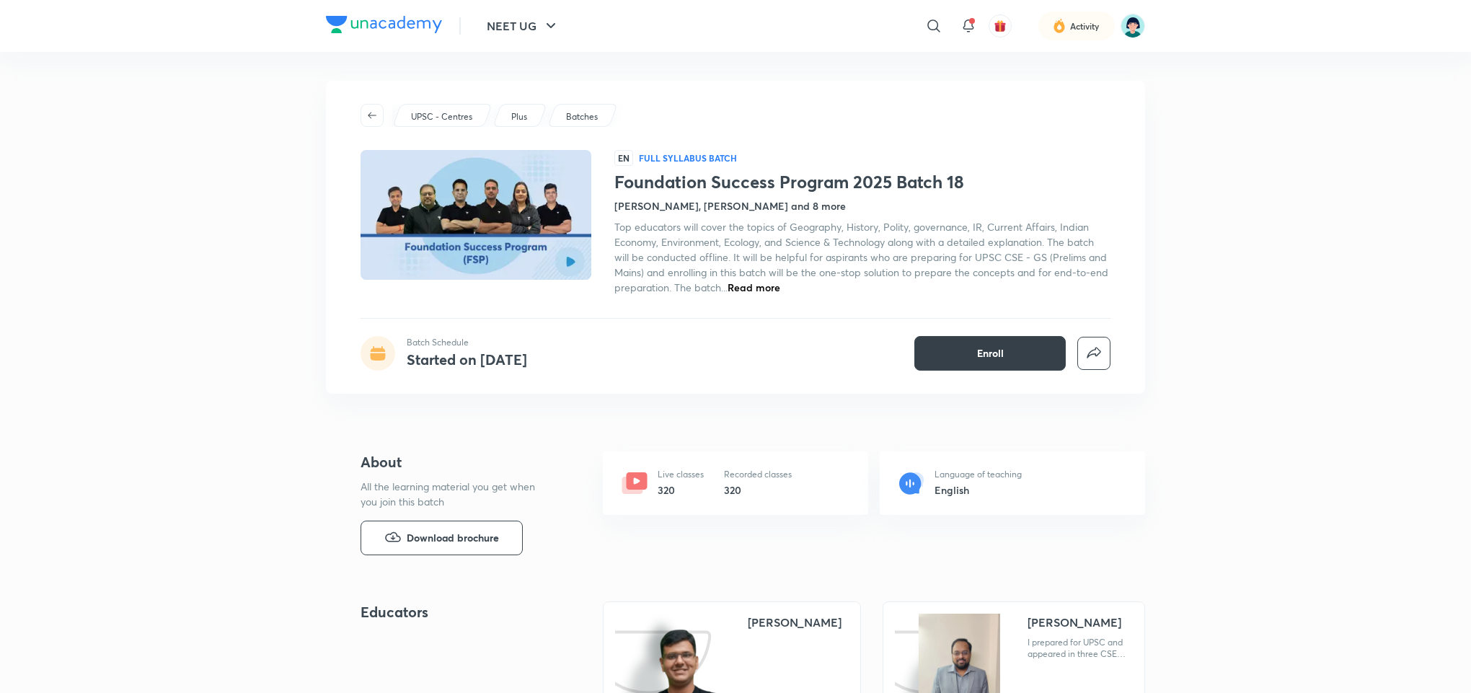
click at [965, 359] on button "Enroll" at bounding box center [990, 353] width 151 height 35
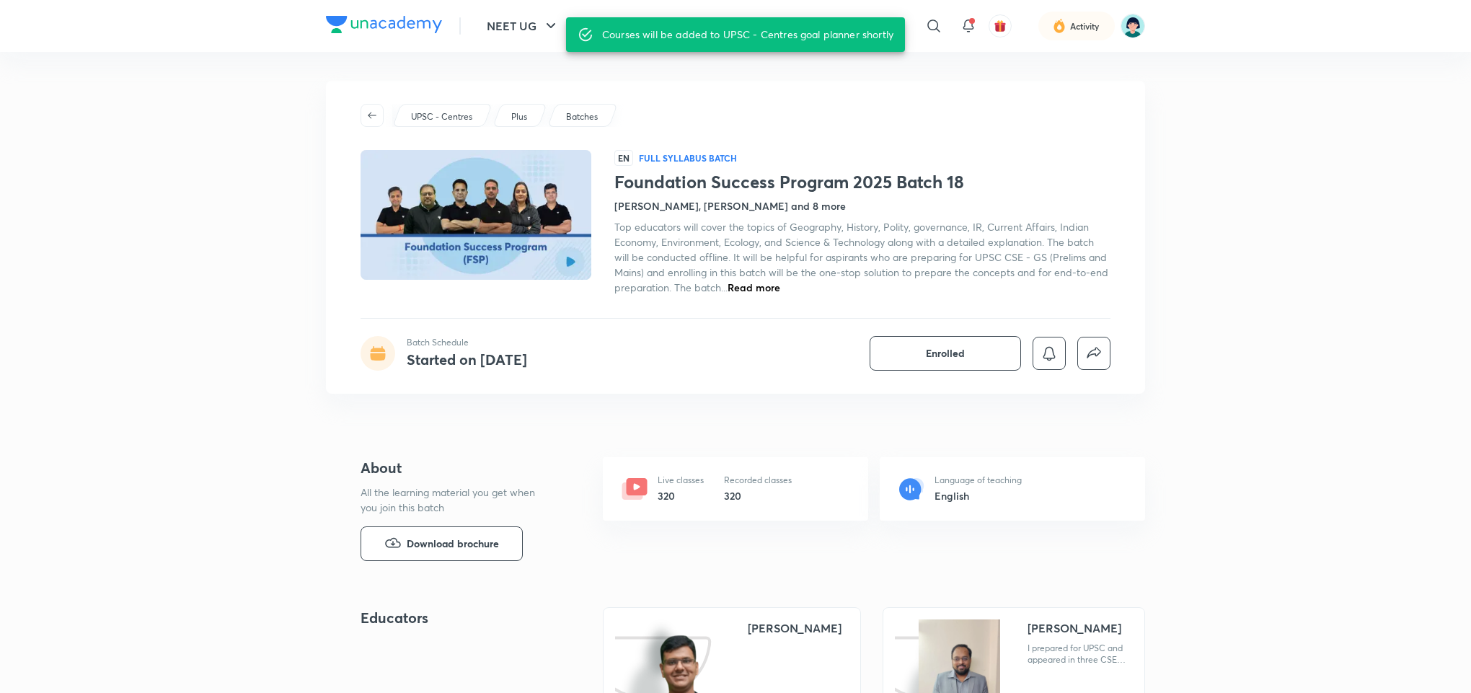
click at [764, 294] on div "Top educators will cover the topics of Geography, History, Polity, governance, …" at bounding box center [863, 257] width 496 height 76
click at [760, 288] on span "Read more" at bounding box center [754, 288] width 53 height 14
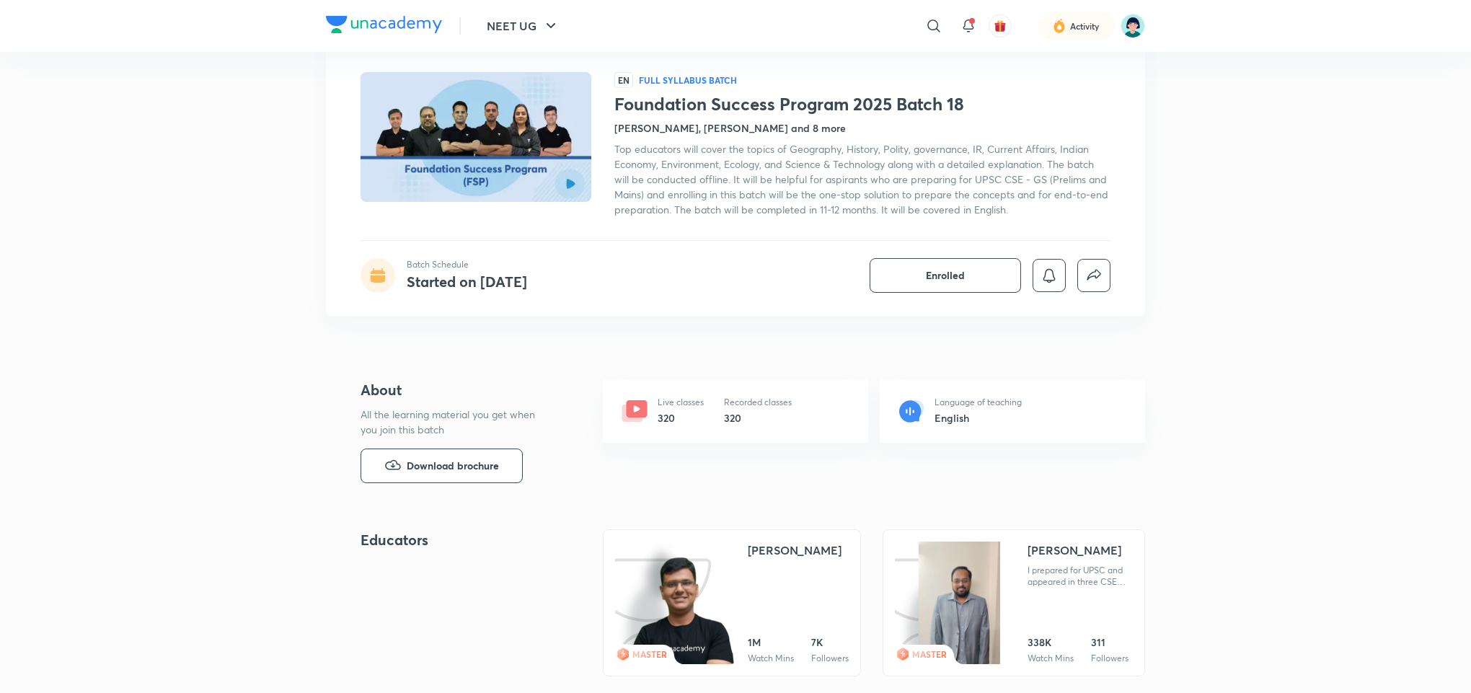
scroll to position [71, 0]
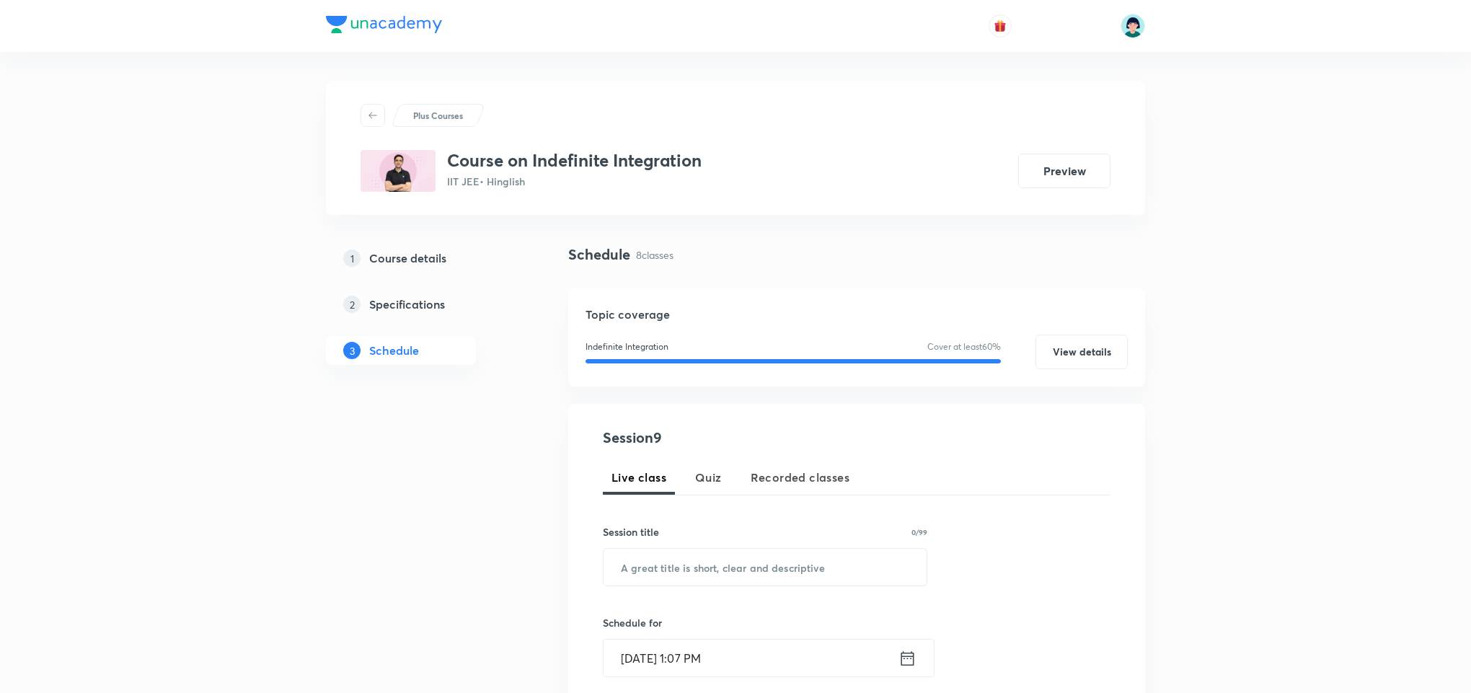
click at [422, 264] on h5 "Course details" at bounding box center [407, 258] width 77 height 17
